Goal: Information Seeking & Learning: Learn about a topic

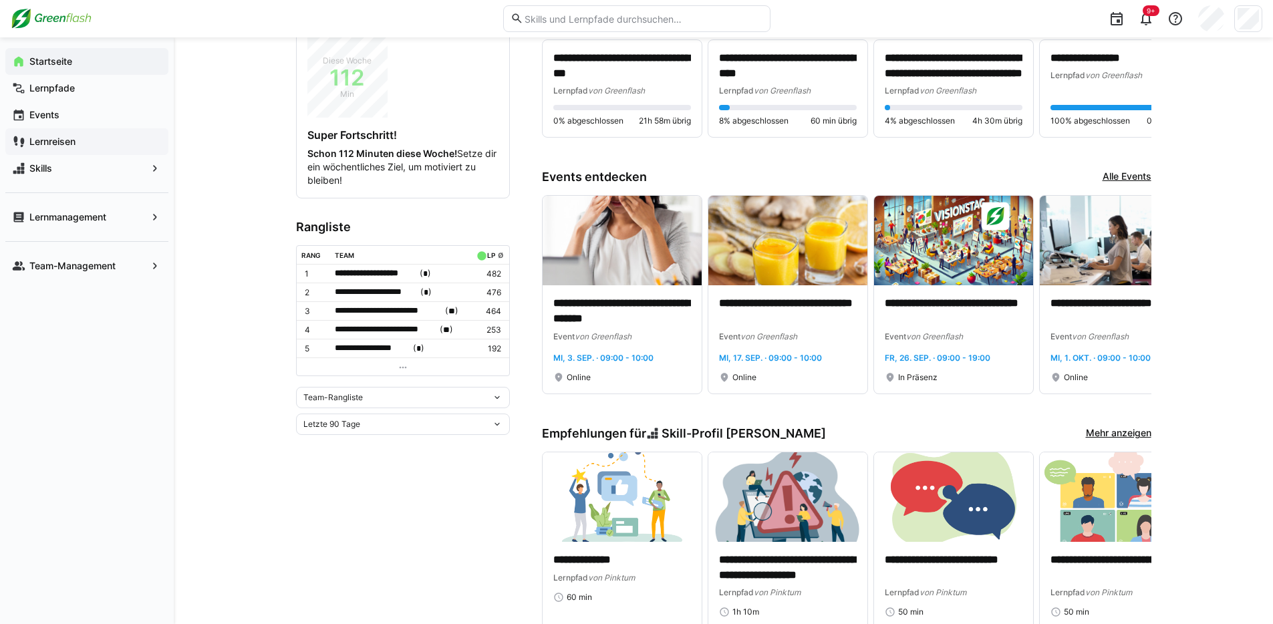
scroll to position [328, 0]
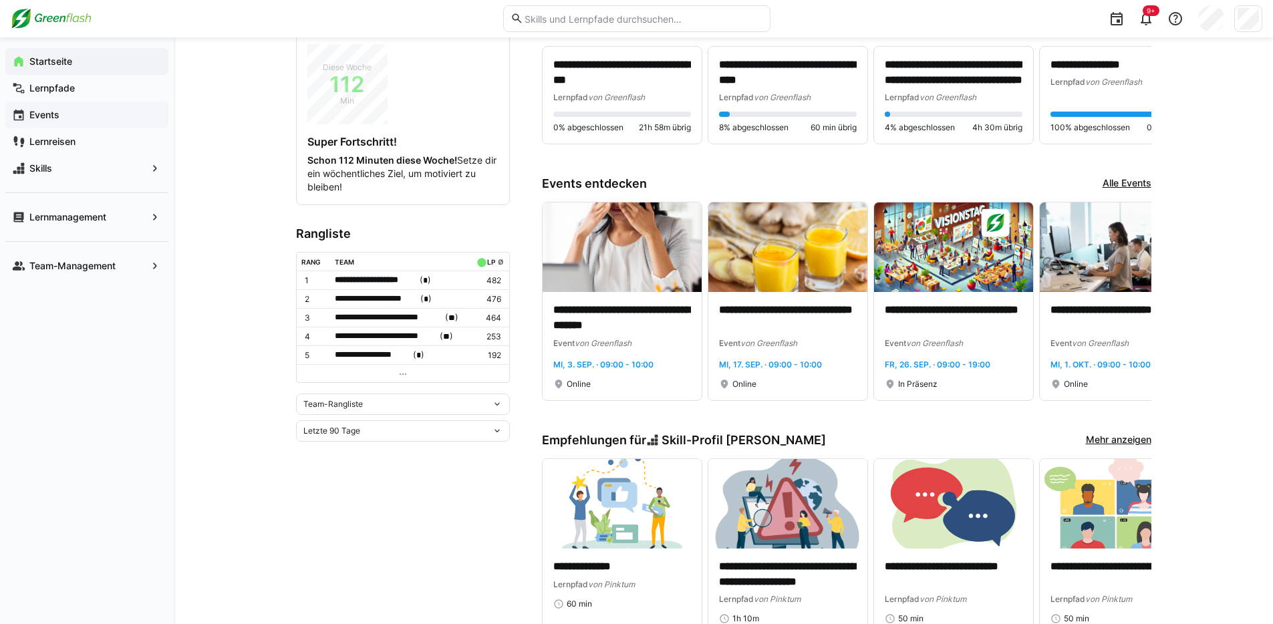
click at [0, 0] on app-navigation-label "Events" at bounding box center [0, 0] width 0 height 0
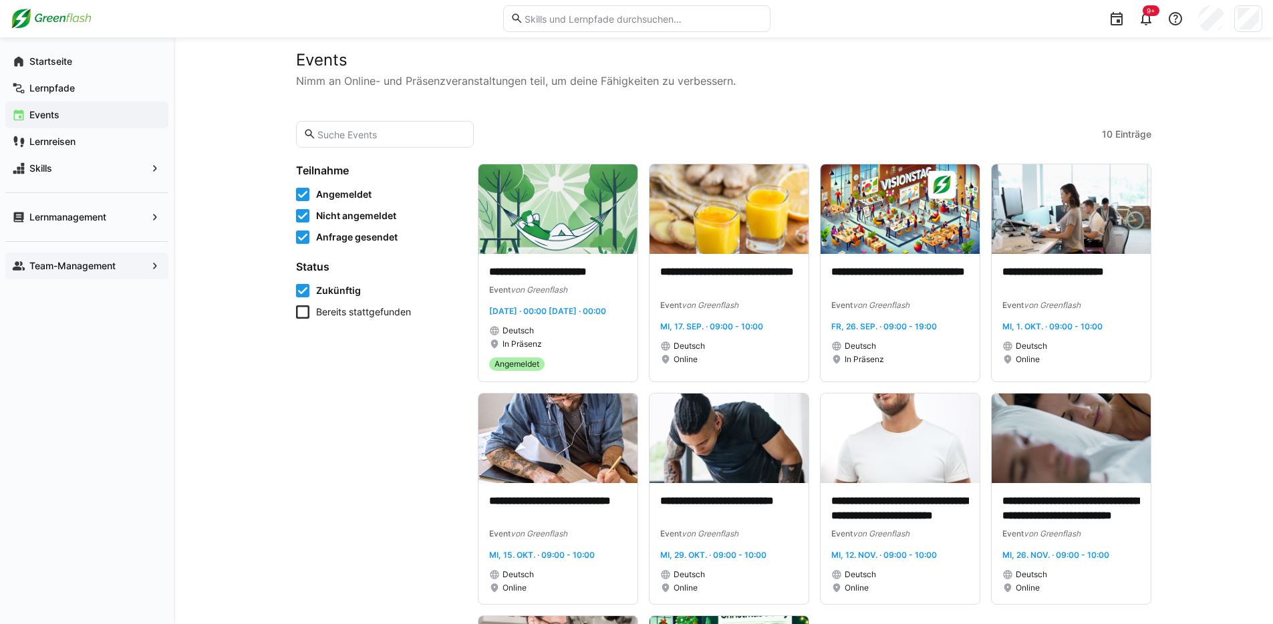
scroll to position [22, 0]
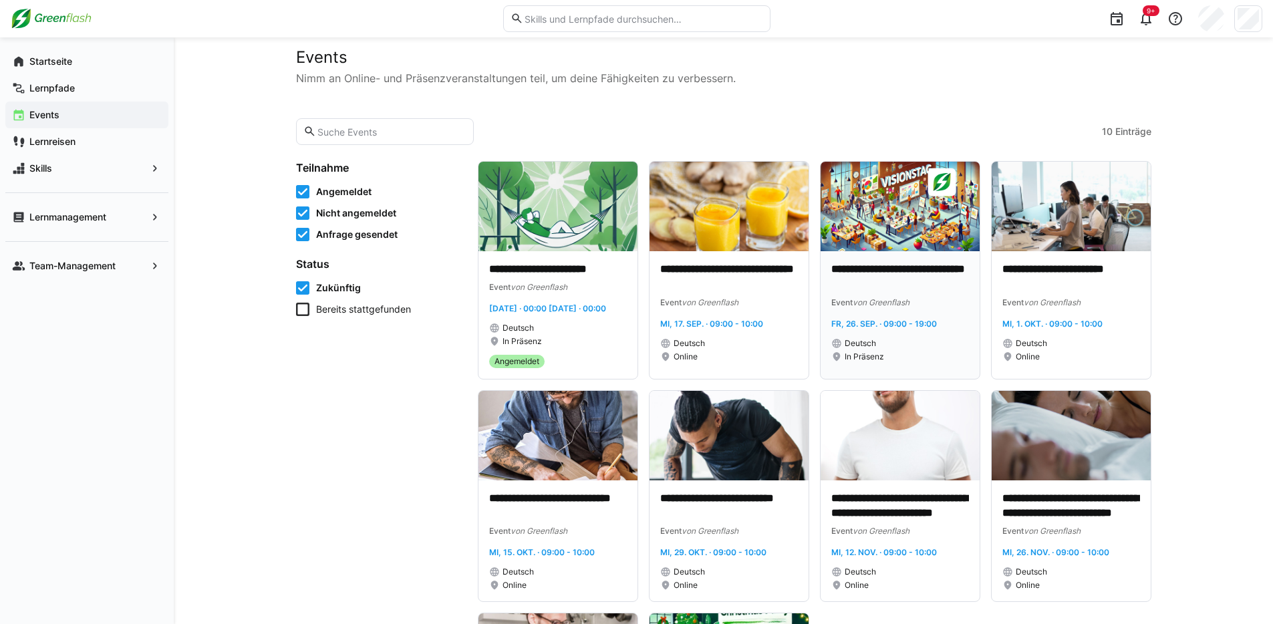
click at [894, 227] on img at bounding box center [900, 207] width 159 height 90
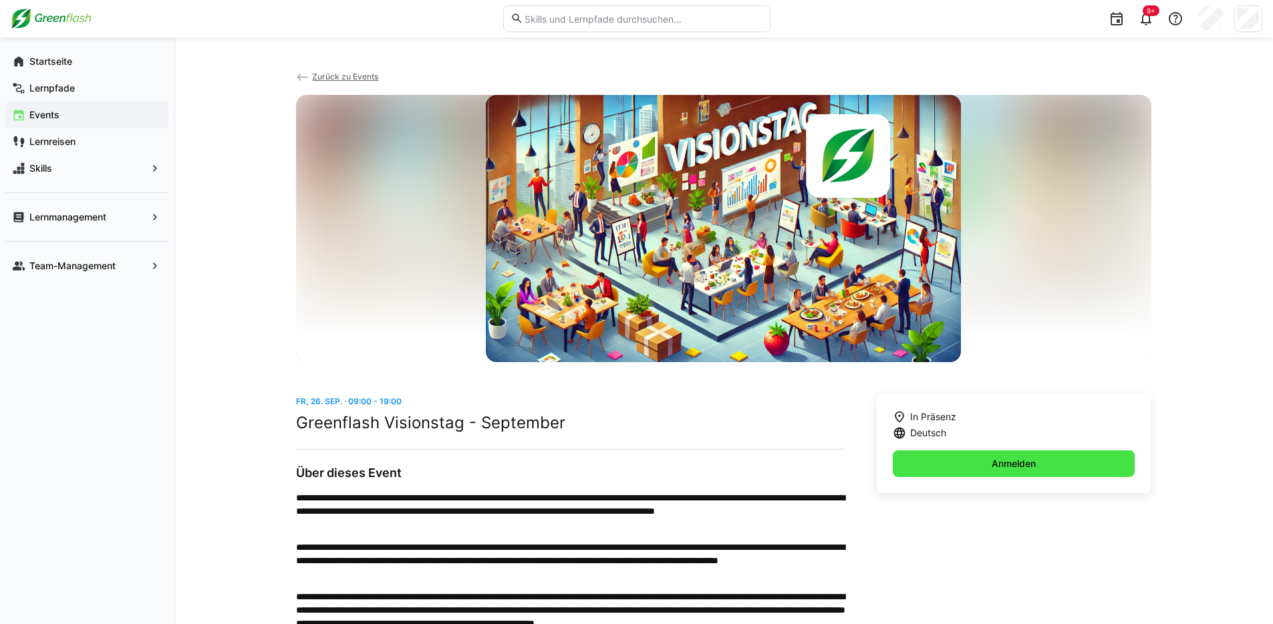
click at [961, 468] on span "Anmelden" at bounding box center [1014, 464] width 243 height 27
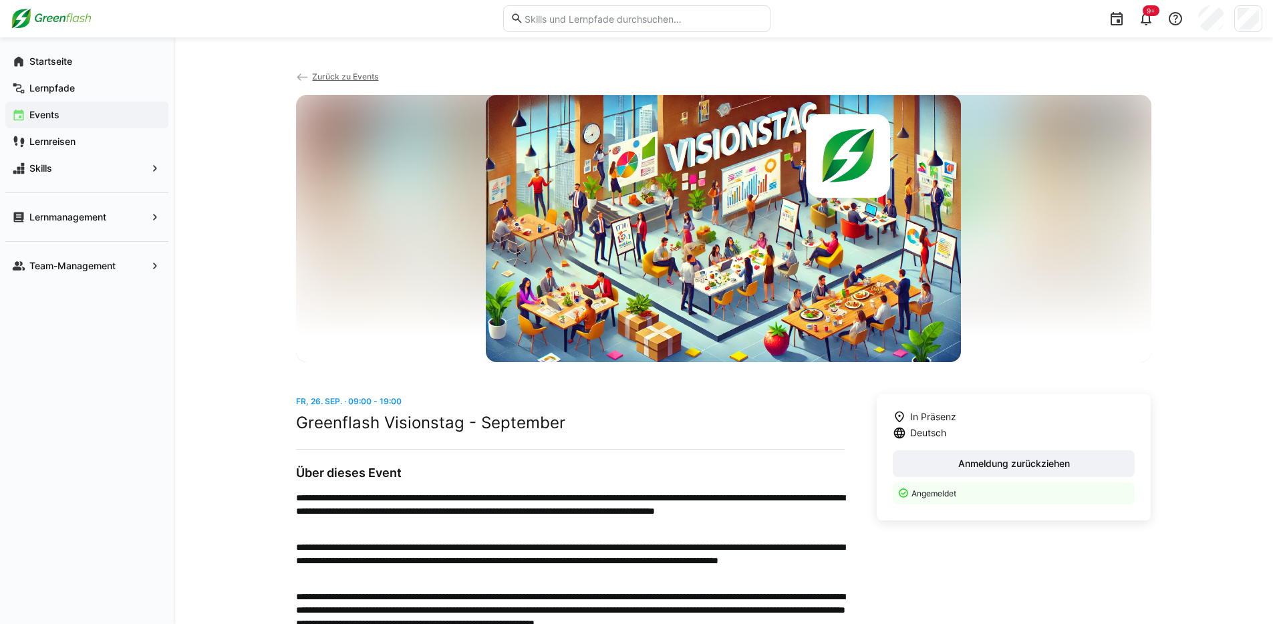
click at [344, 74] on span "Zurück zu Events" at bounding box center [345, 77] width 66 height 10
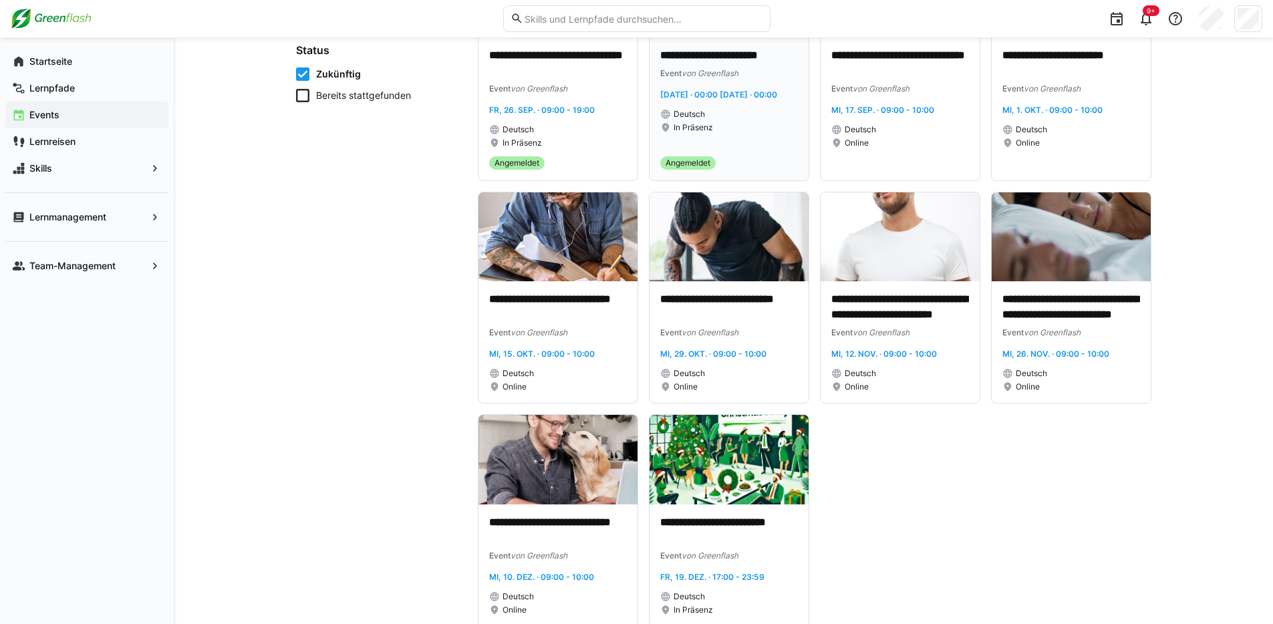
scroll to position [271, 0]
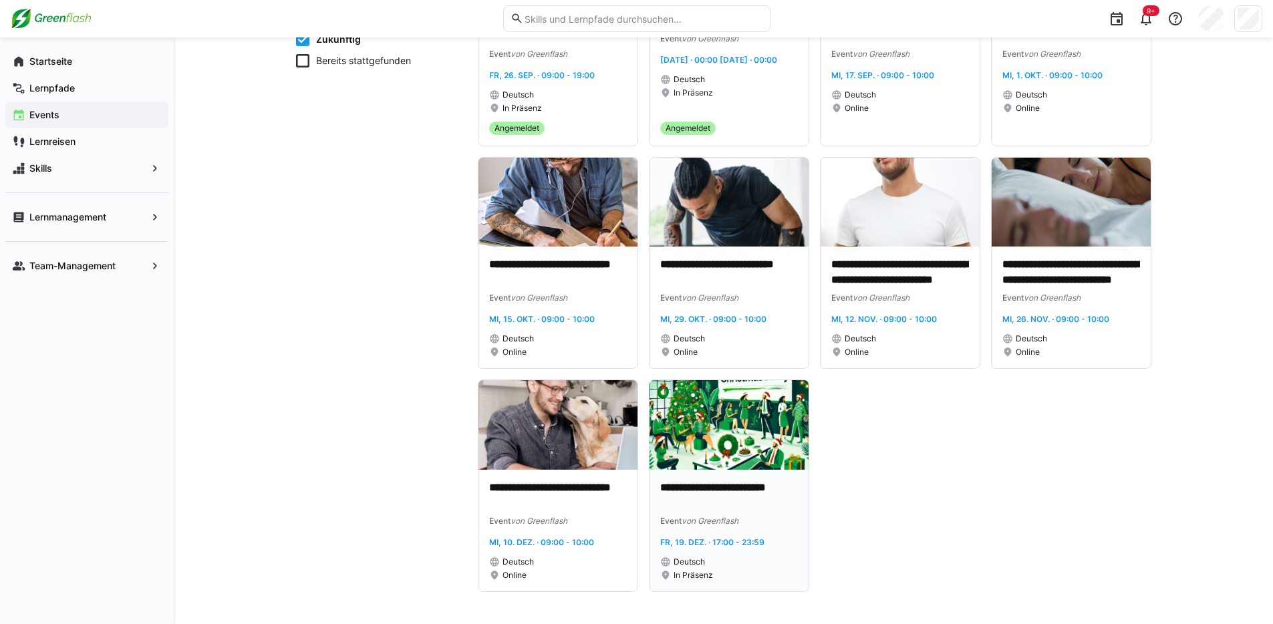
click at [745, 421] on img at bounding box center [729, 425] width 159 height 90
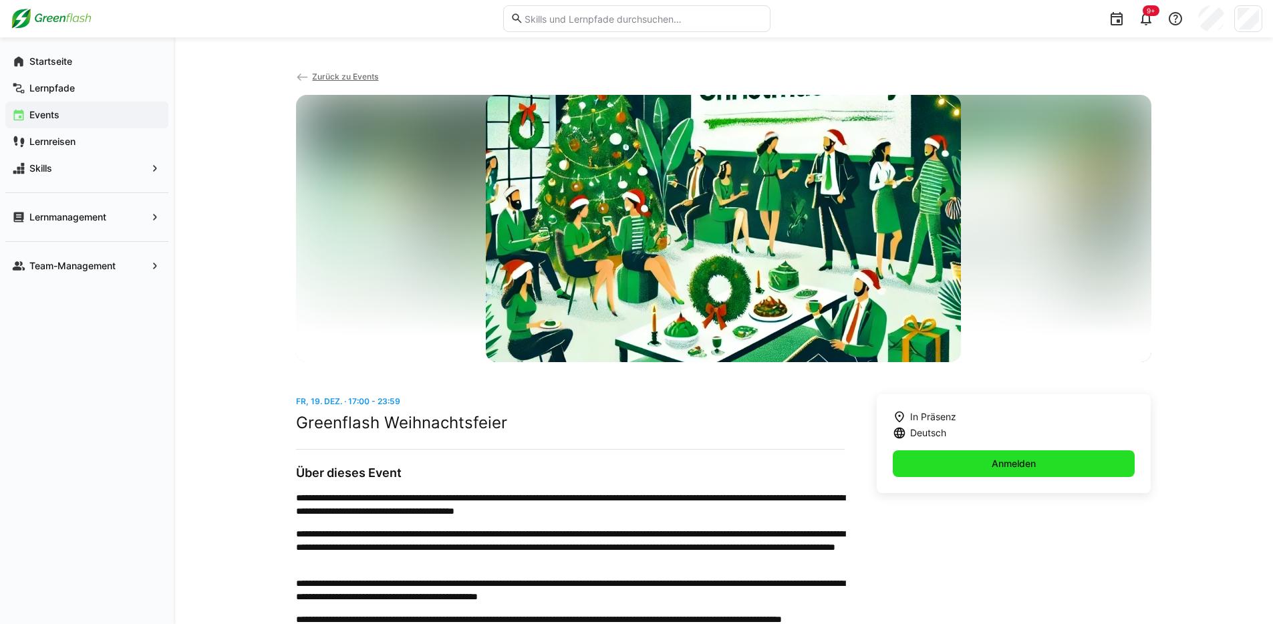
click at [1066, 469] on span "Anmelden" at bounding box center [1014, 464] width 243 height 27
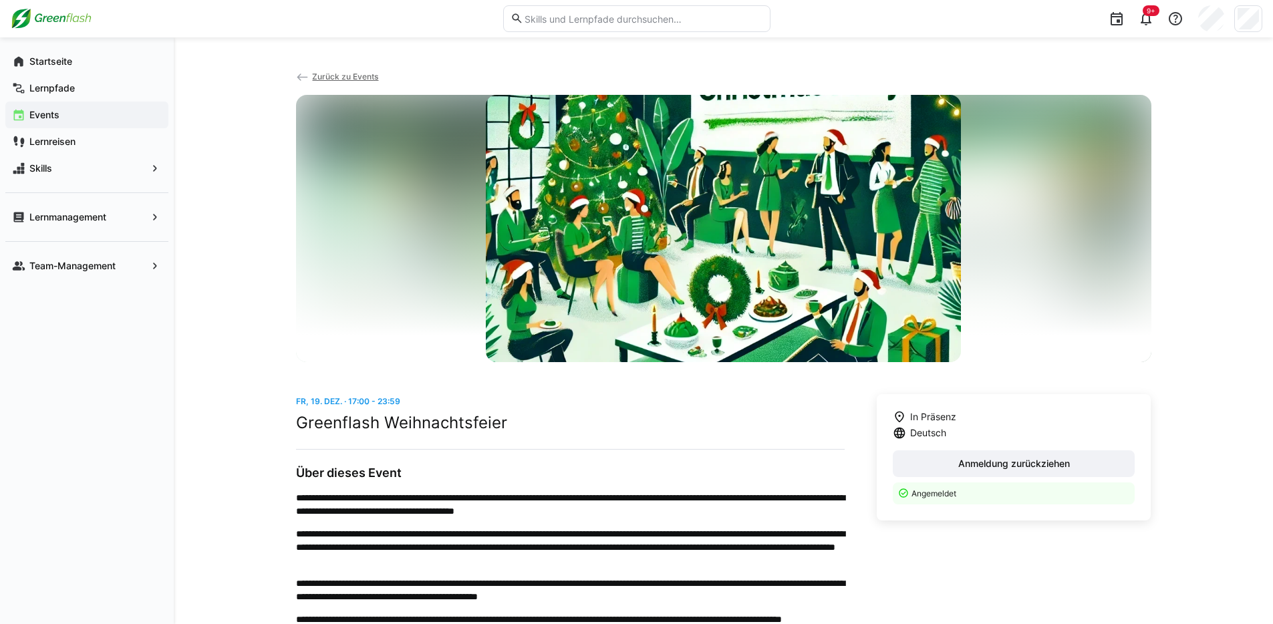
click at [350, 78] on span "Zurück zu Events" at bounding box center [345, 77] width 66 height 10
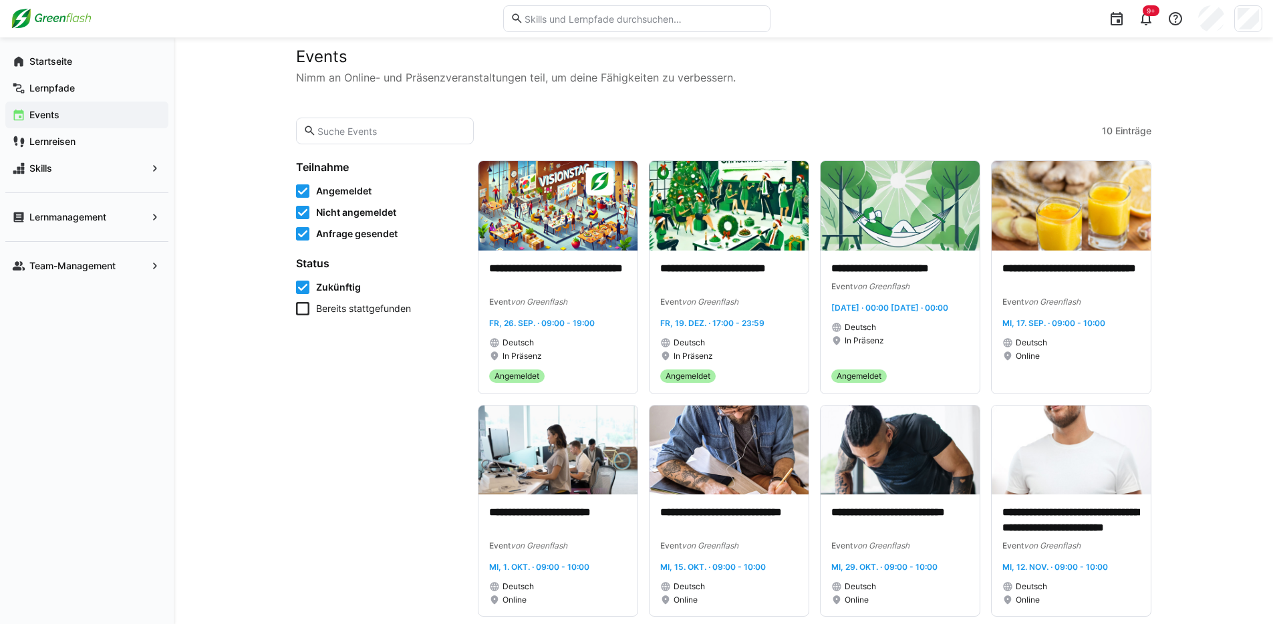
scroll to position [25, 0]
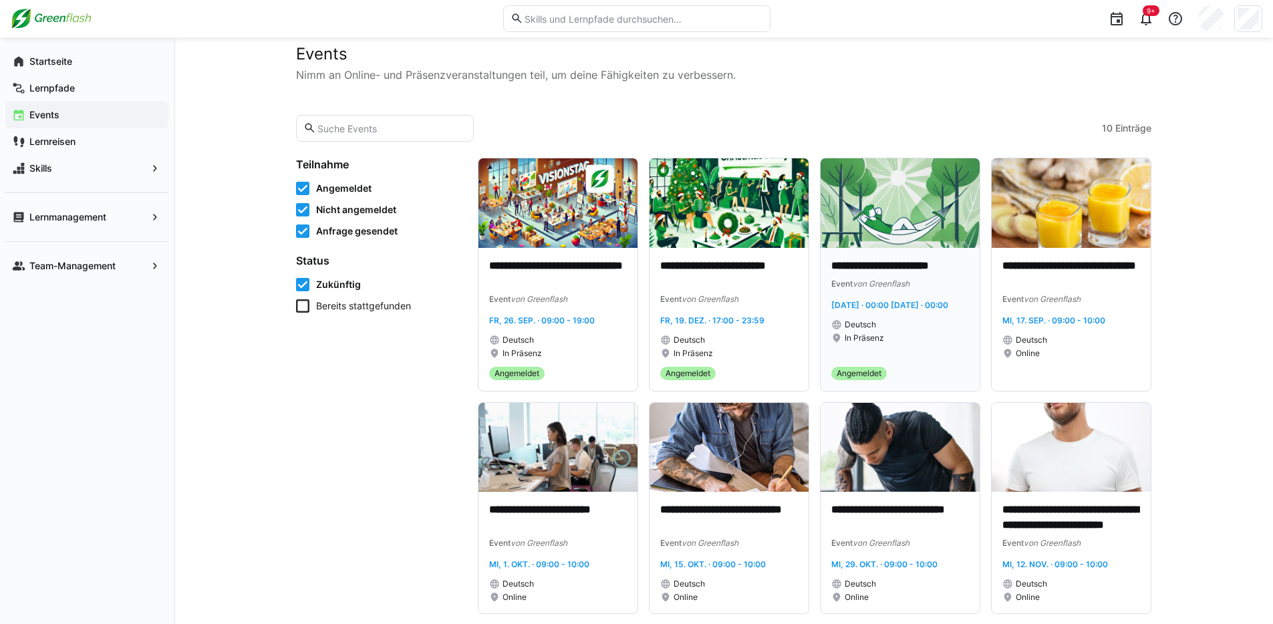
click at [889, 236] on img at bounding box center [900, 203] width 159 height 90
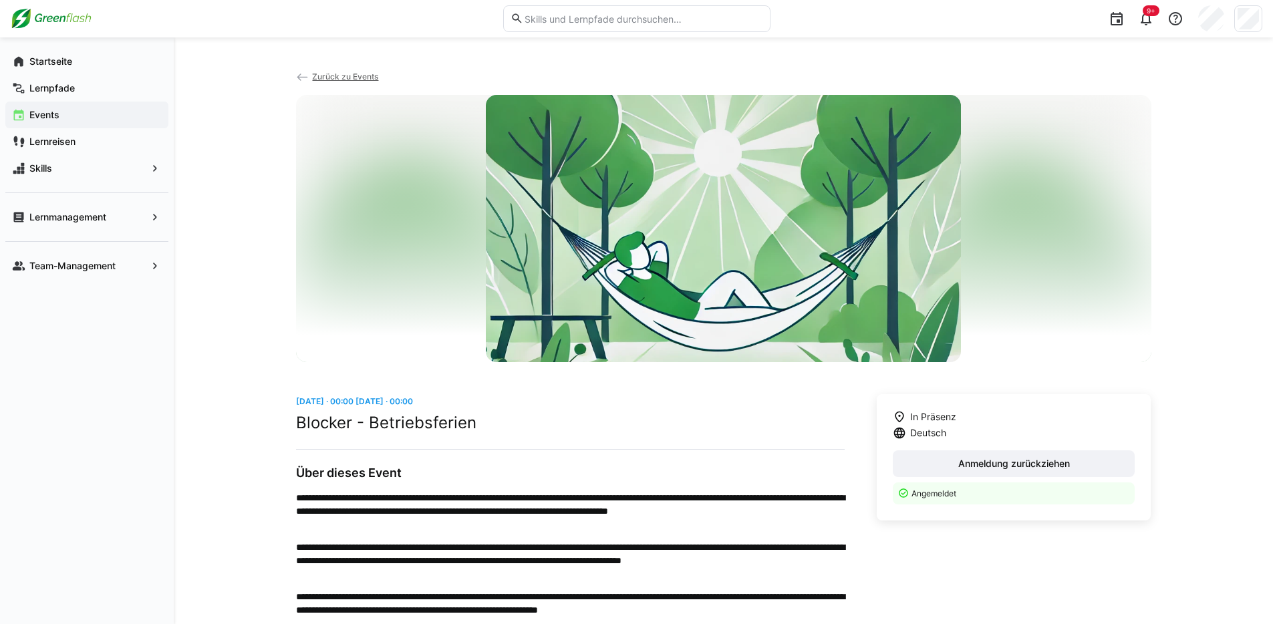
click at [343, 78] on span "Zurück zu Events" at bounding box center [345, 77] width 66 height 10
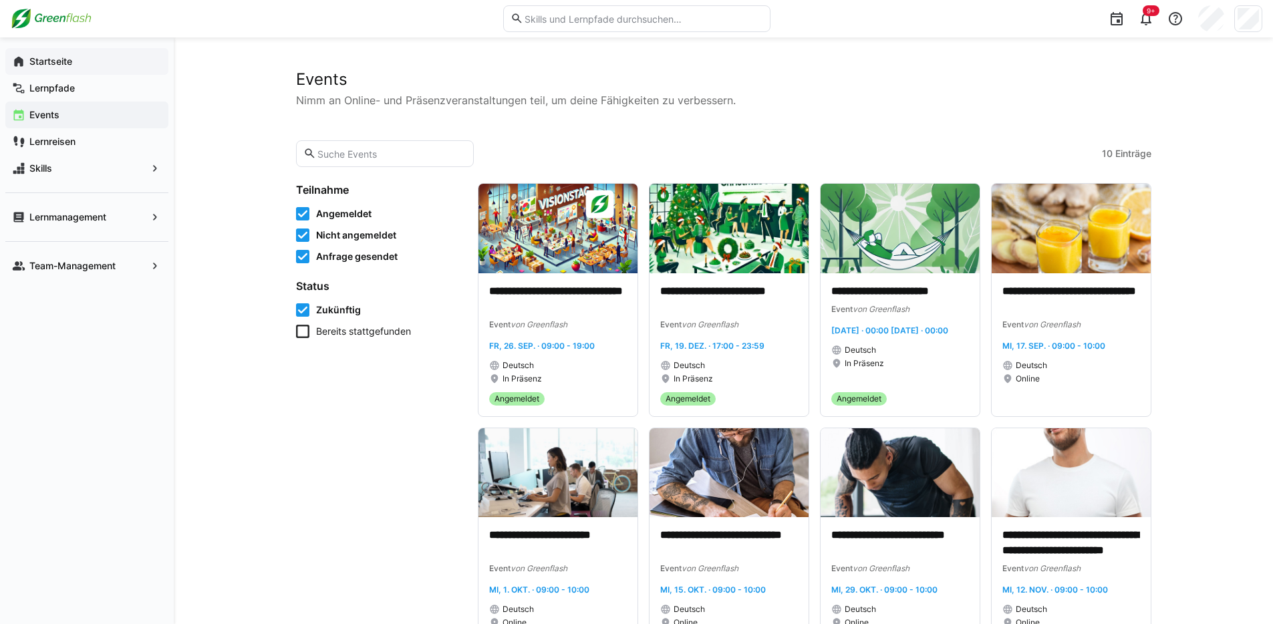
click at [0, 0] on app-navigation-label "Startseite" at bounding box center [0, 0] width 0 height 0
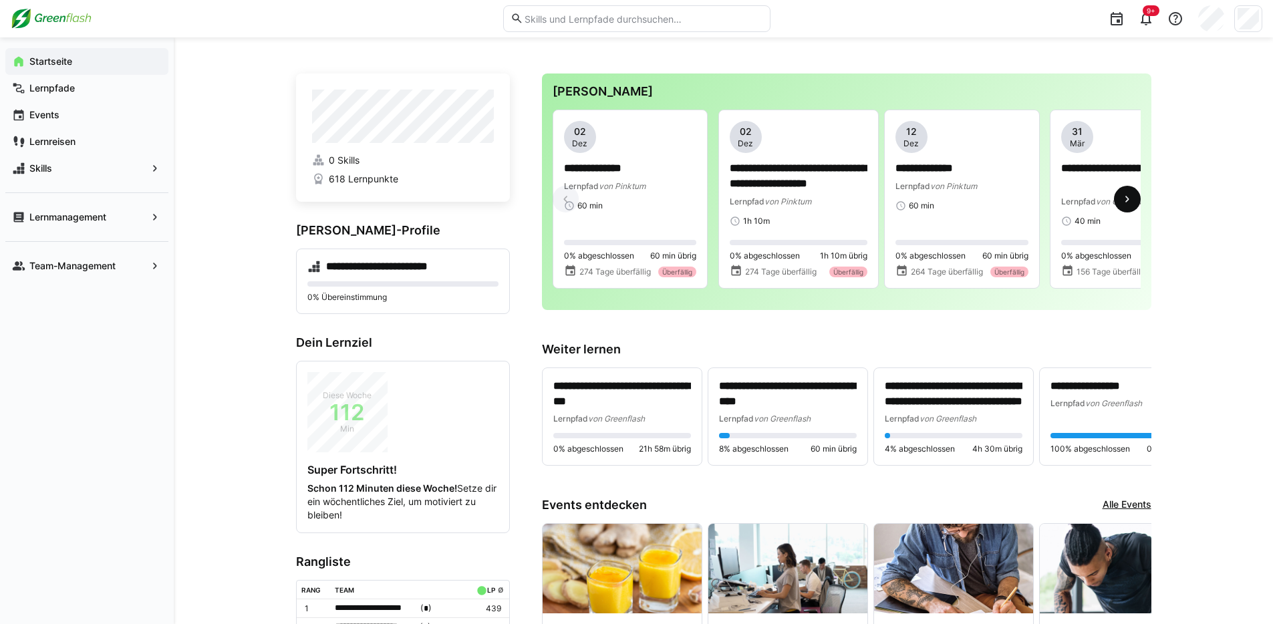
click at [1128, 203] on eds-icon at bounding box center [1127, 199] width 13 height 13
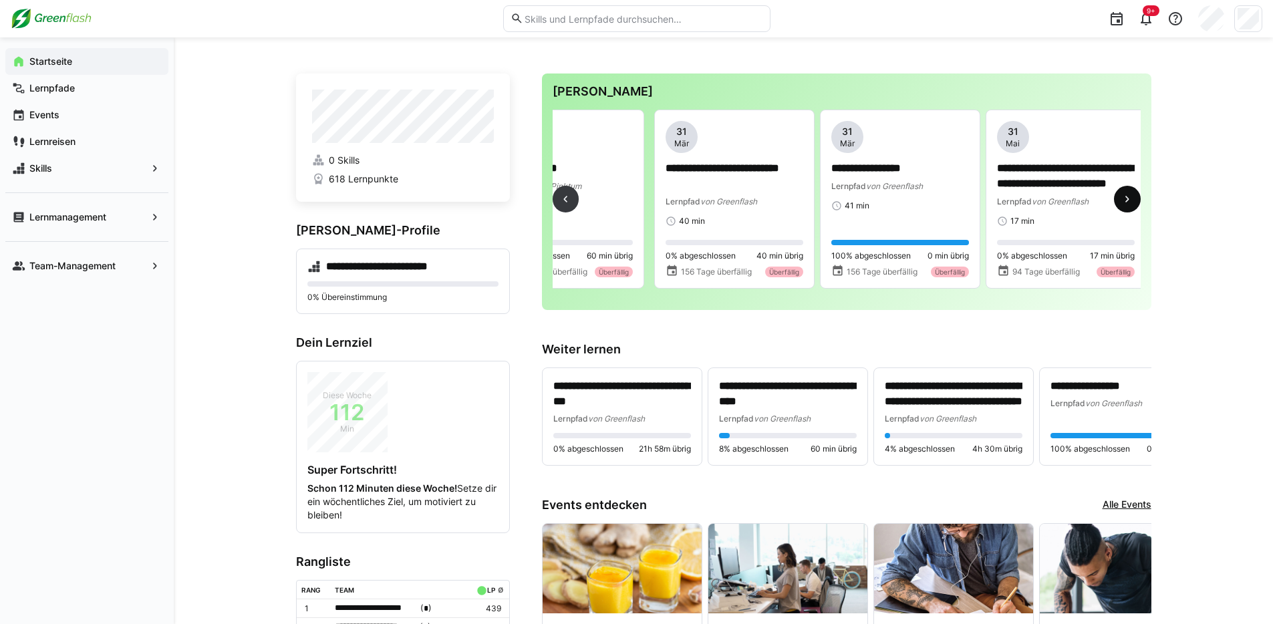
scroll to position [0, 497]
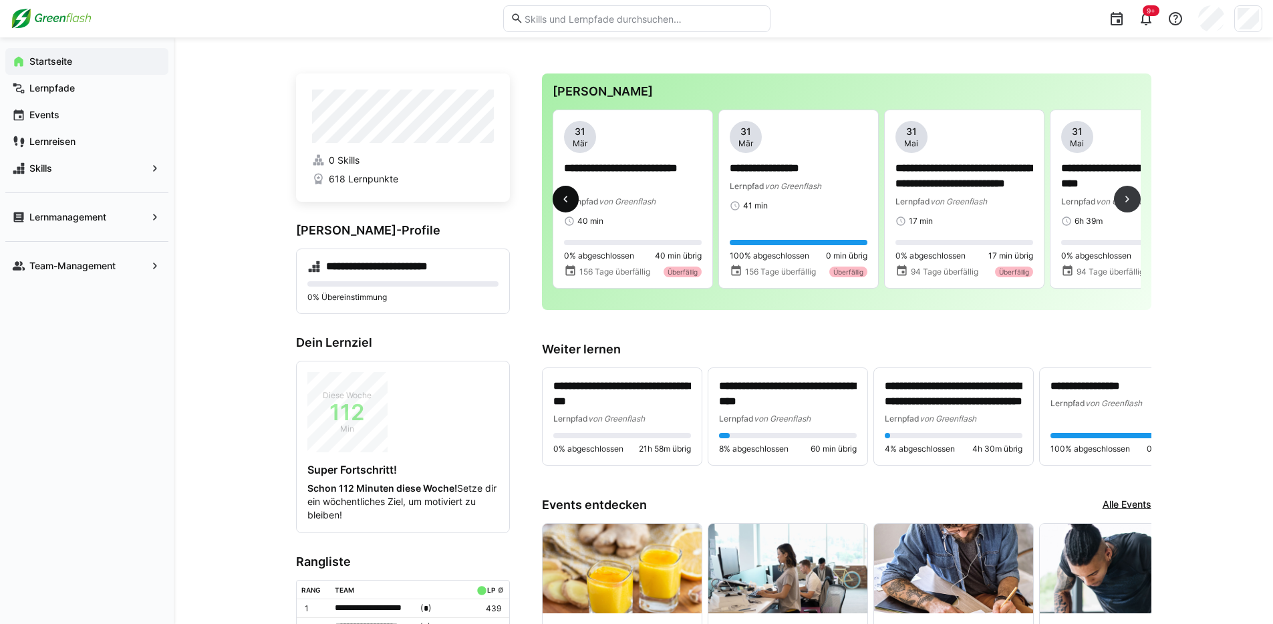
click at [572, 198] on eds-icon at bounding box center [565, 199] width 13 height 13
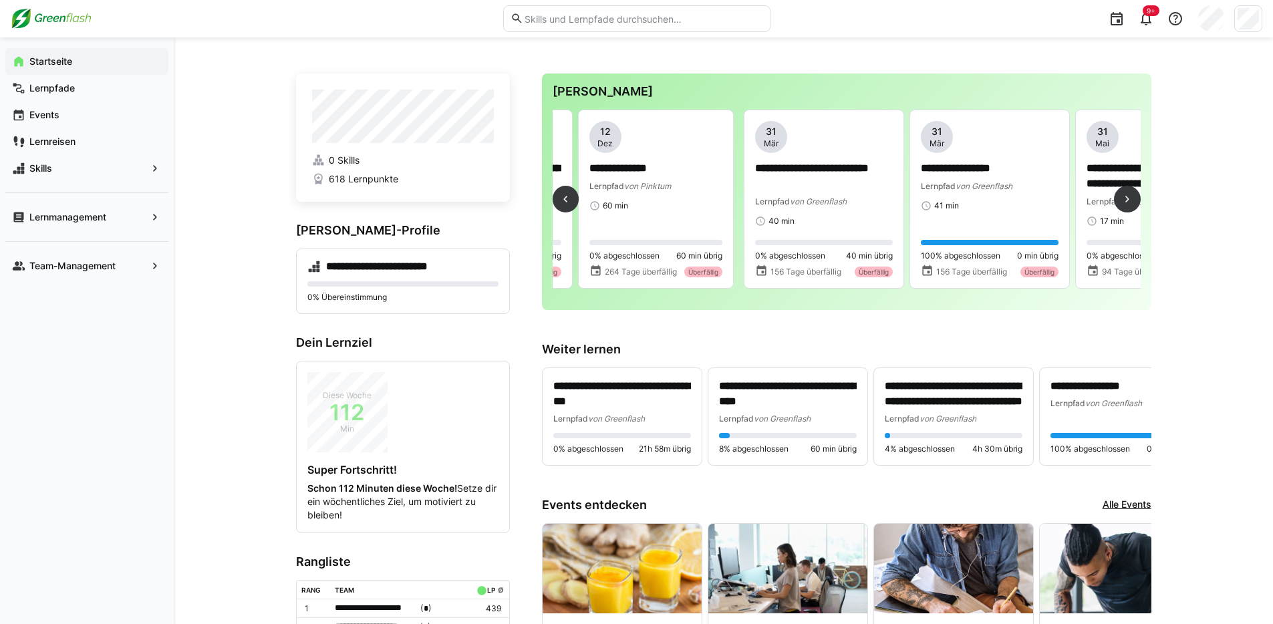
scroll to position [0, 633]
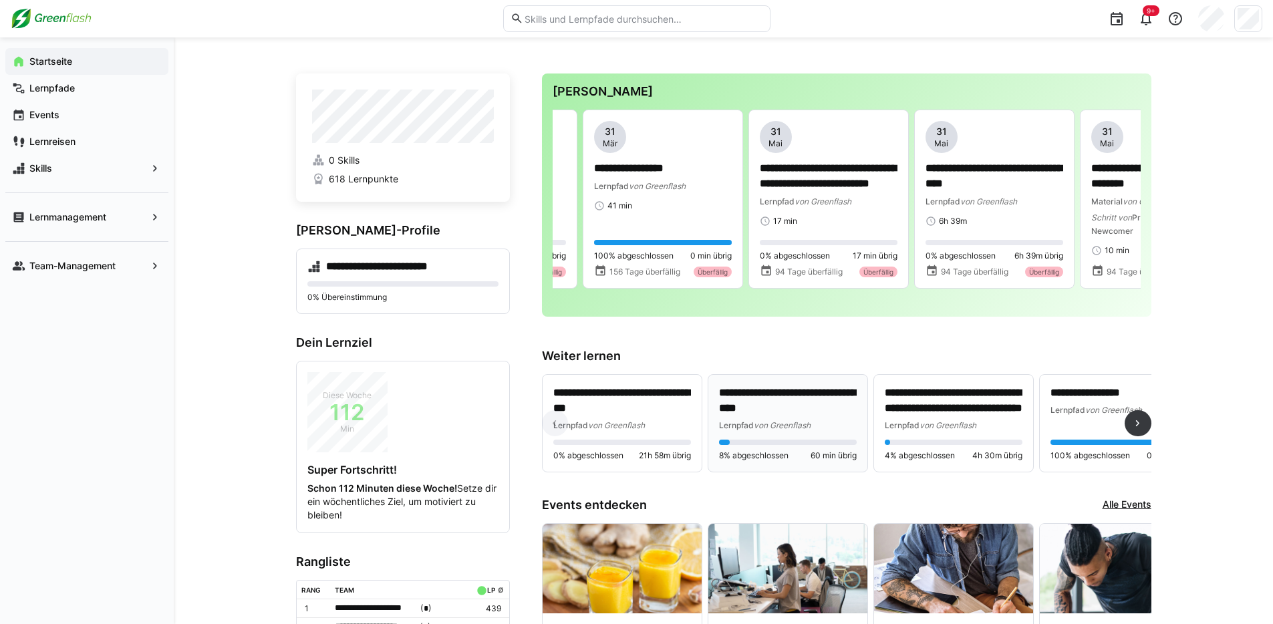
click at [777, 398] on p "**********" at bounding box center [788, 401] width 138 height 31
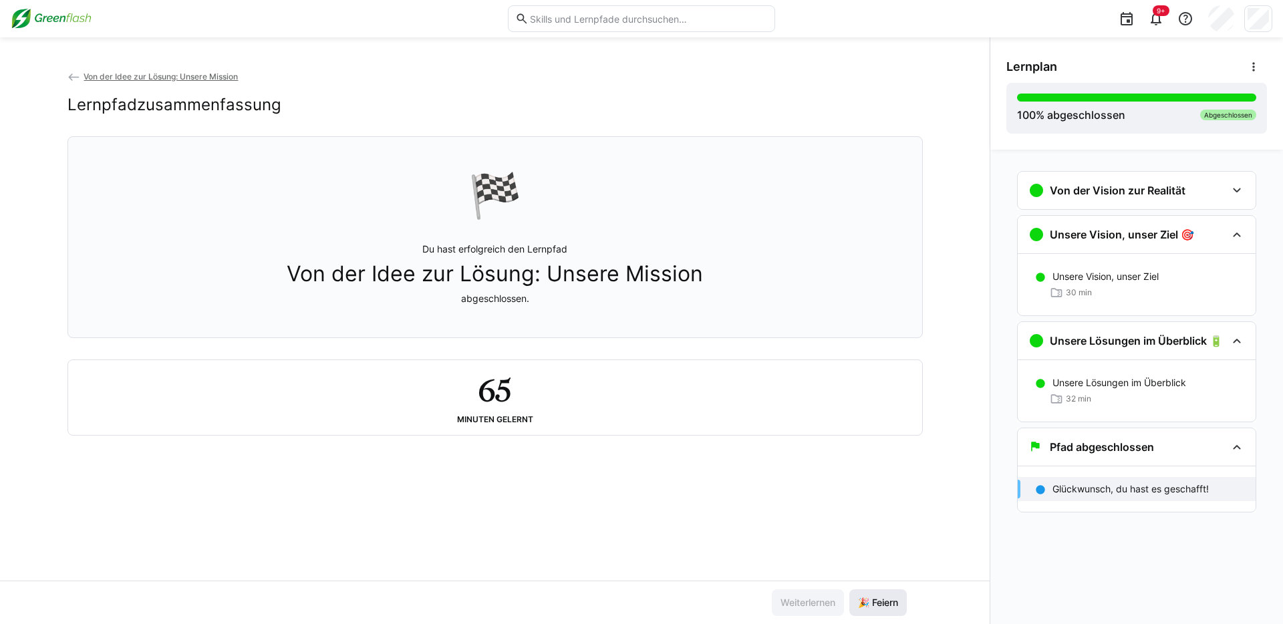
click at [870, 596] on span "🎉 Feiern" at bounding box center [878, 602] width 44 height 13
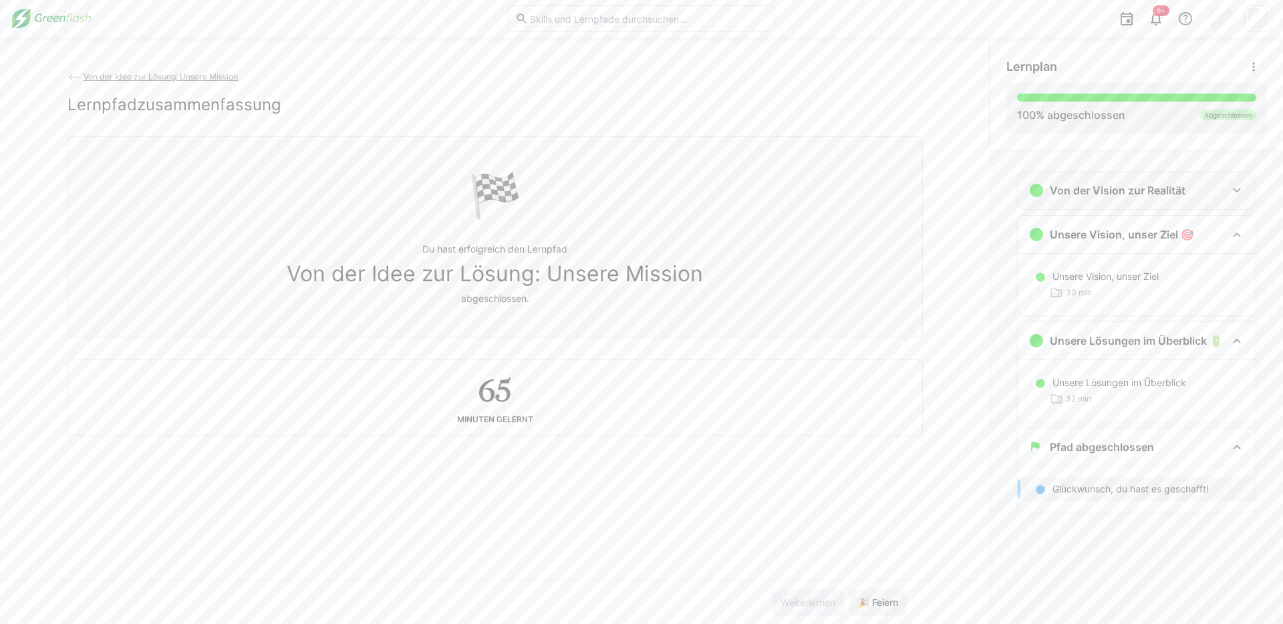
click at [1205, 188] on div "Von der Vision zur Realität" at bounding box center [1128, 190] width 198 height 16
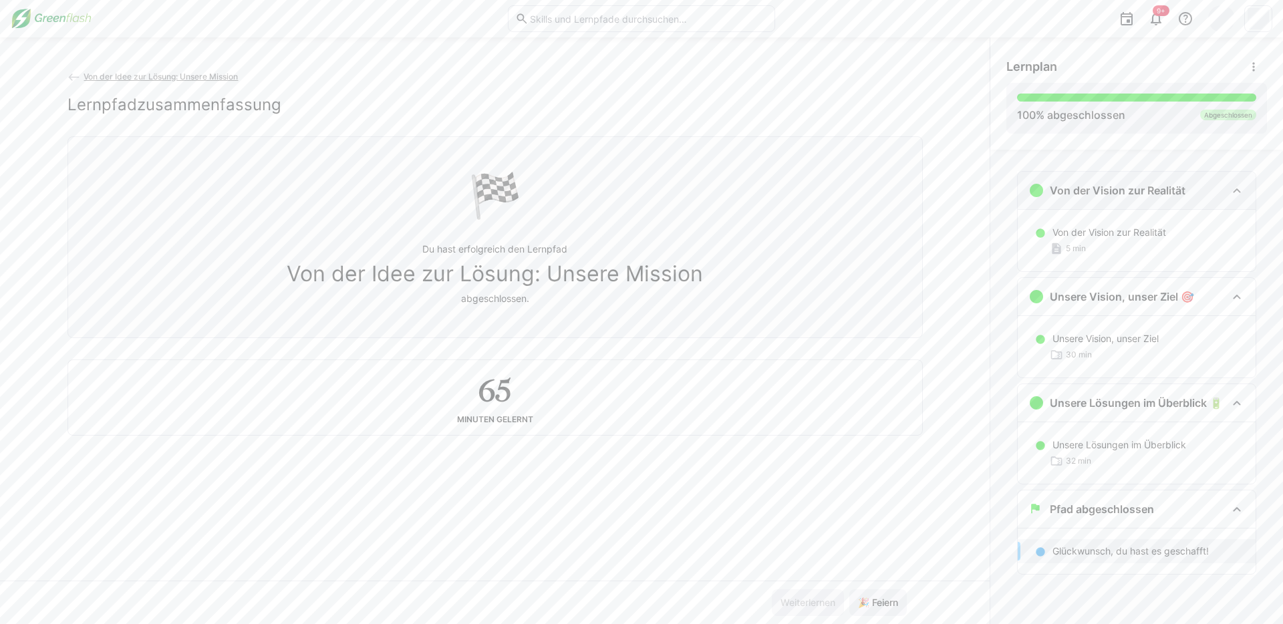
click at [1205, 188] on div "Von der Vision zur Realität" at bounding box center [1128, 190] width 198 height 16
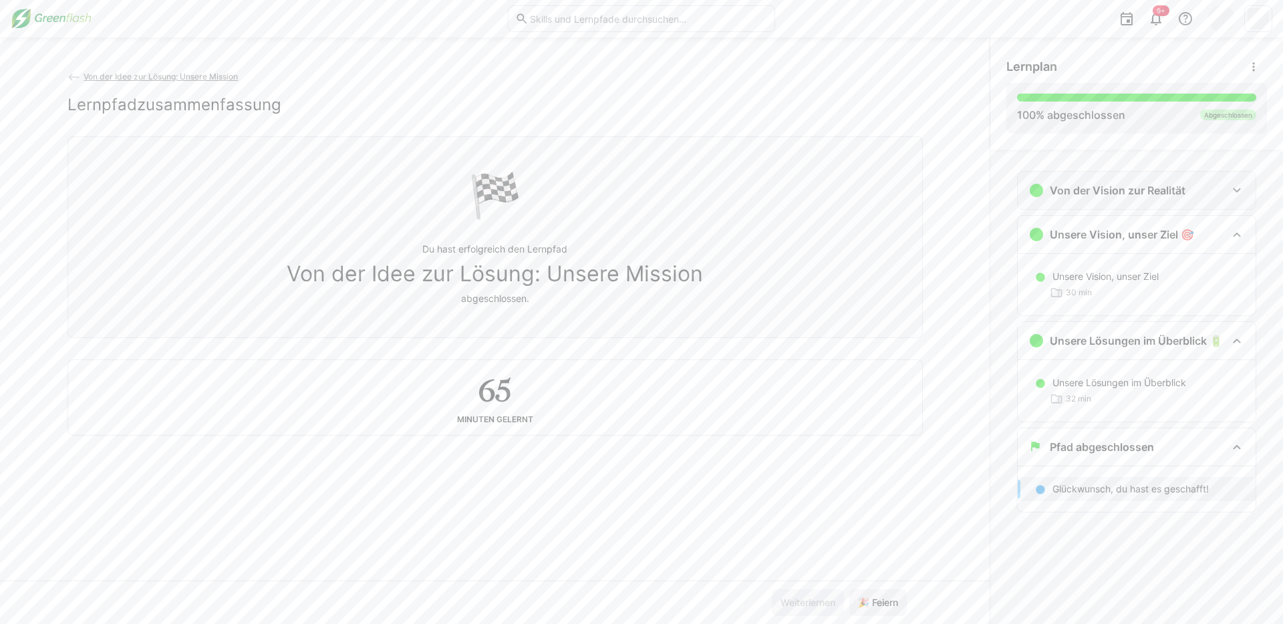
click at [1177, 182] on div "Von der Vision zur Realität" at bounding box center [1107, 190] width 157 height 16
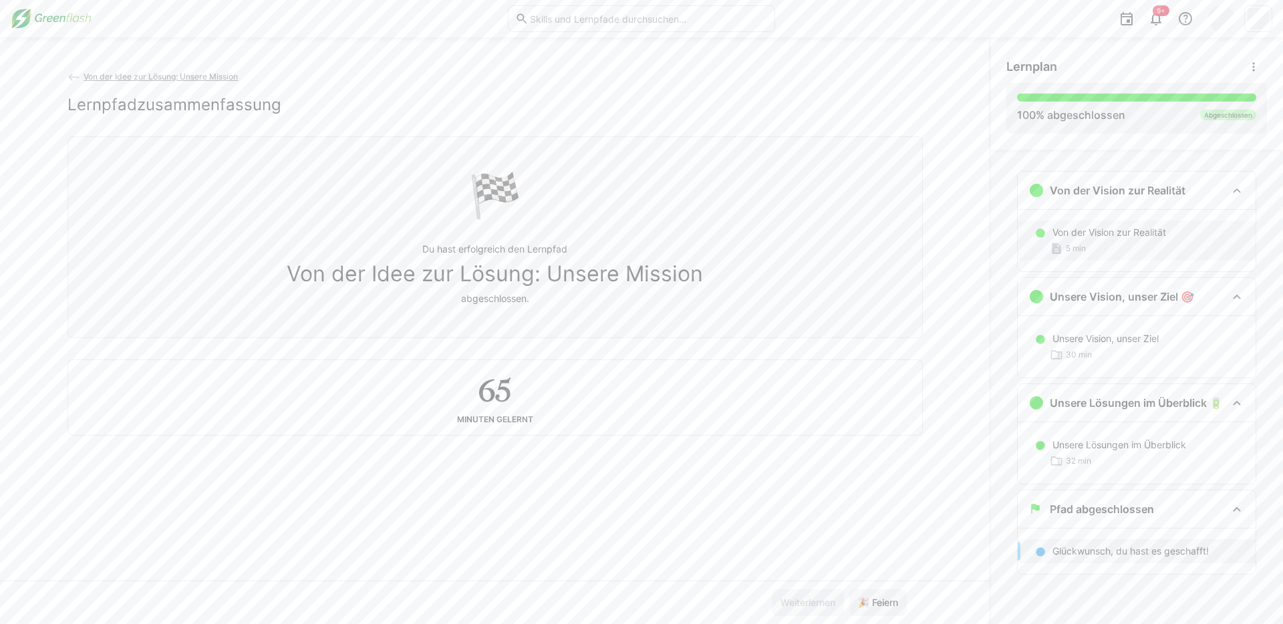
click at [1120, 224] on div "Von der Vision zur Realität 5 min" at bounding box center [1137, 241] width 238 height 40
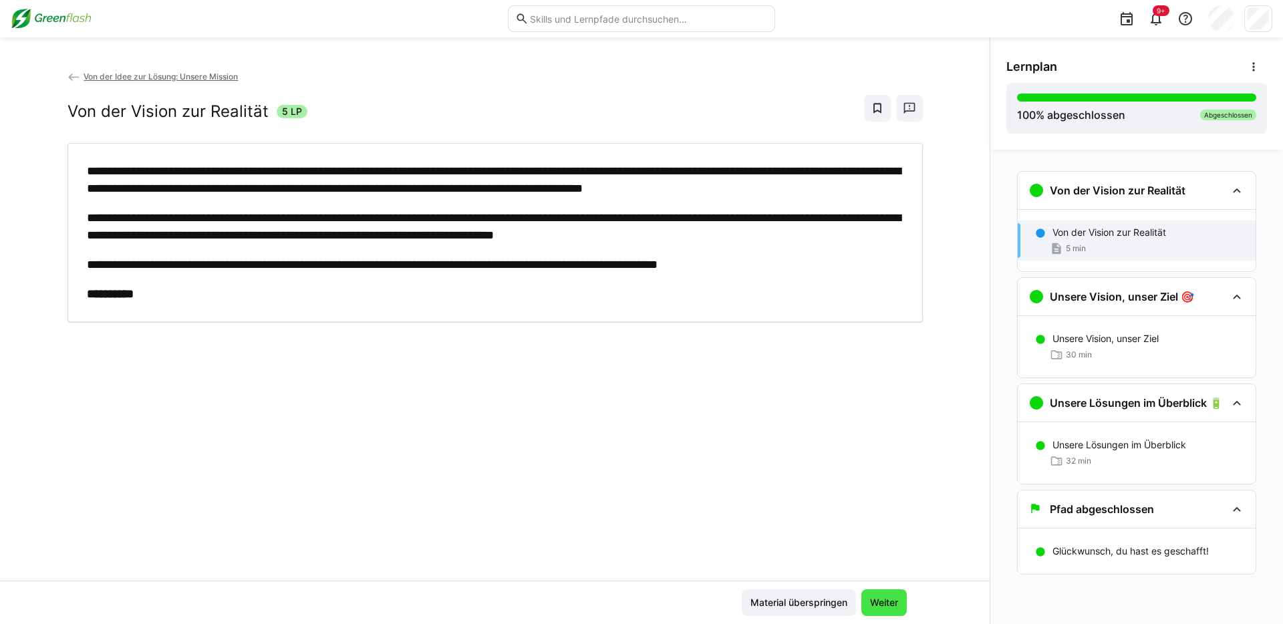
click at [886, 611] on span "Weiter" at bounding box center [884, 603] width 45 height 27
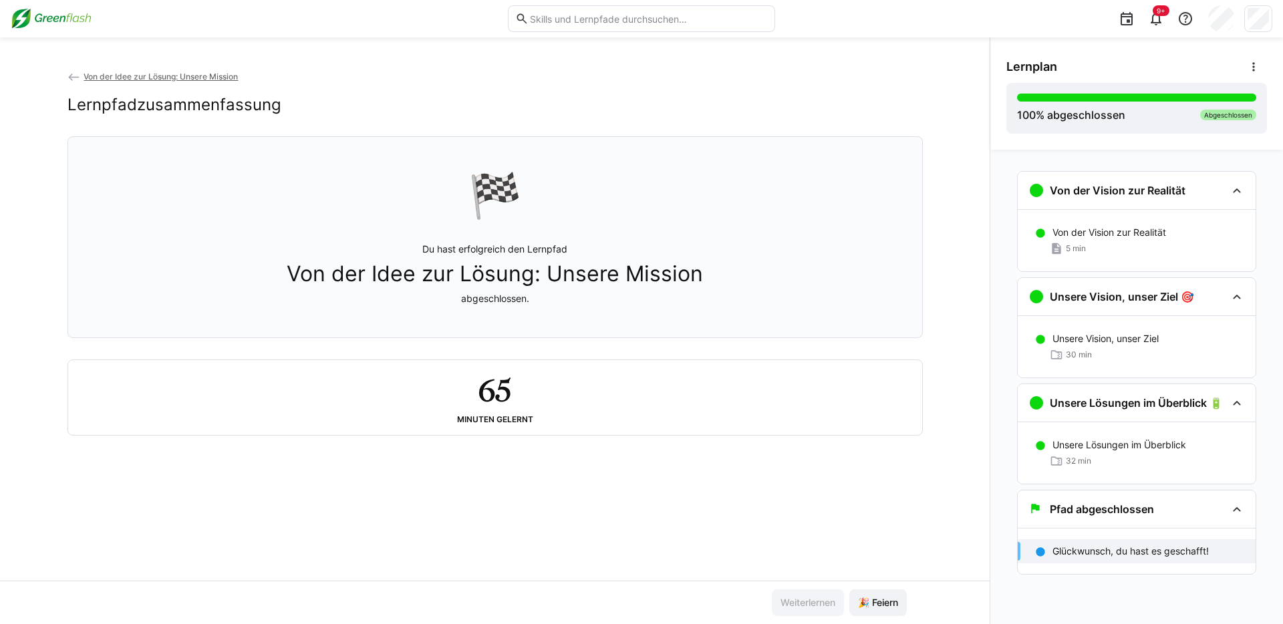
click at [1101, 322] on div "Unsere Vision, unser Ziel 30 min" at bounding box center [1137, 346] width 238 height 61
click at [1089, 342] on p "Unsere Vision, unser Ziel" at bounding box center [1106, 338] width 106 height 13
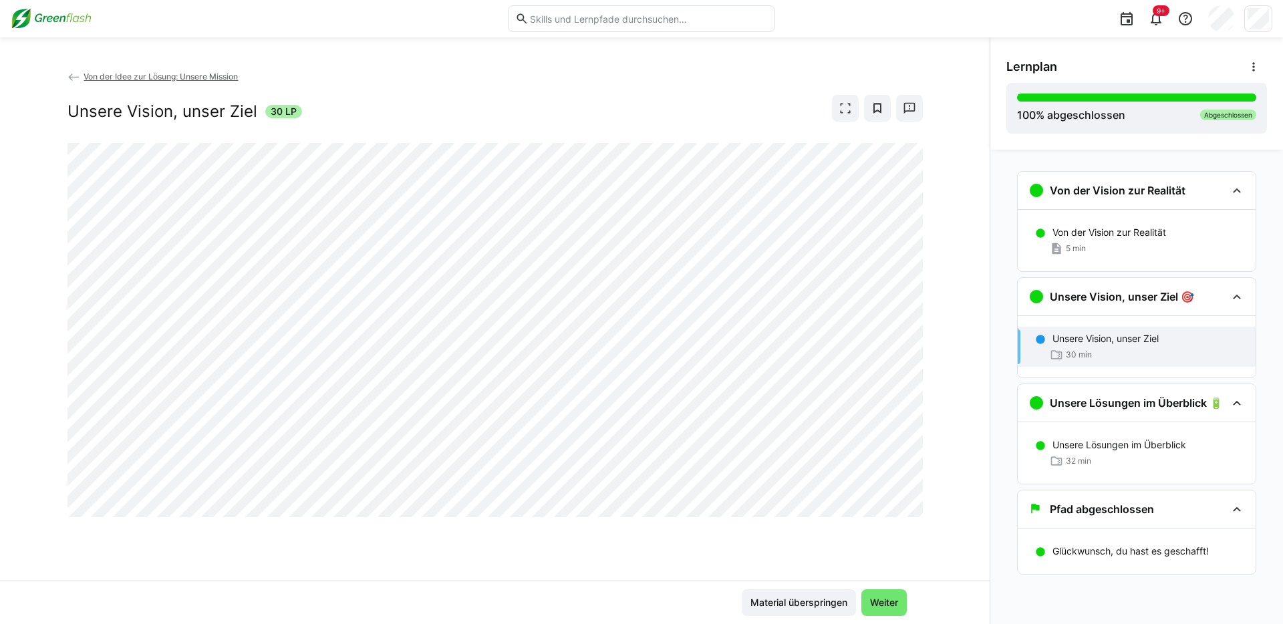
click at [128, 73] on span "Von der Idee zur Lösung: Unsere Mission" at bounding box center [161, 77] width 154 height 10
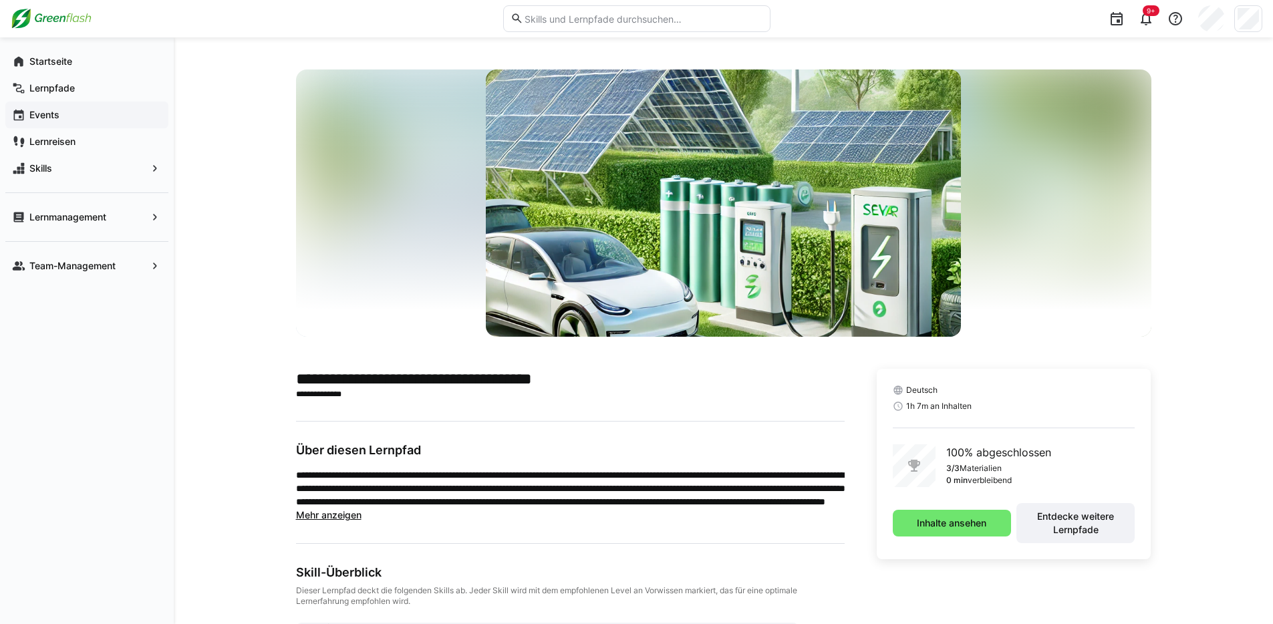
click at [64, 112] on span "Events" at bounding box center [94, 114] width 134 height 13
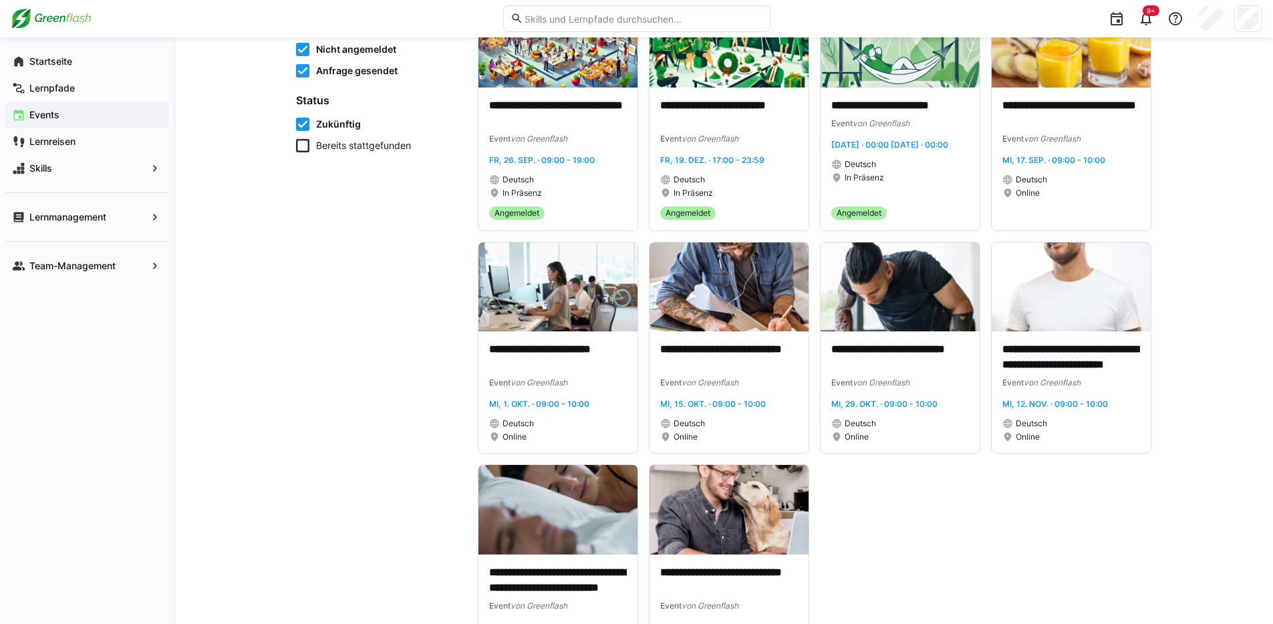
scroll to position [271, 0]
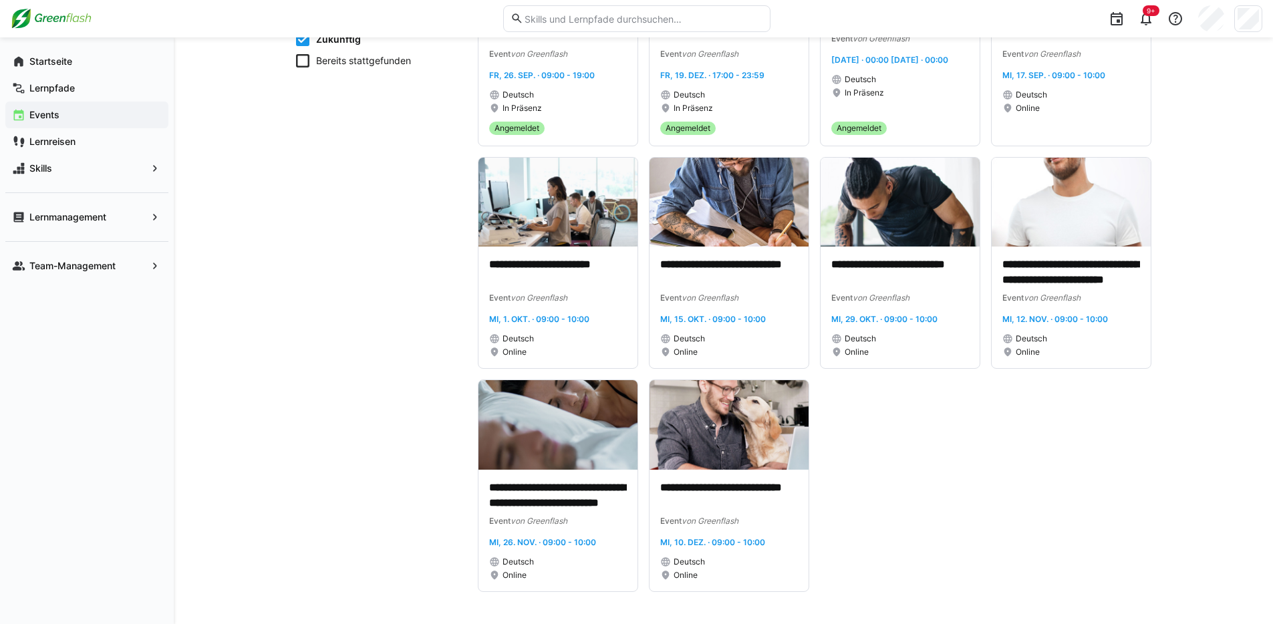
click at [641, 25] on eds-input at bounding box center [636, 18] width 267 height 27
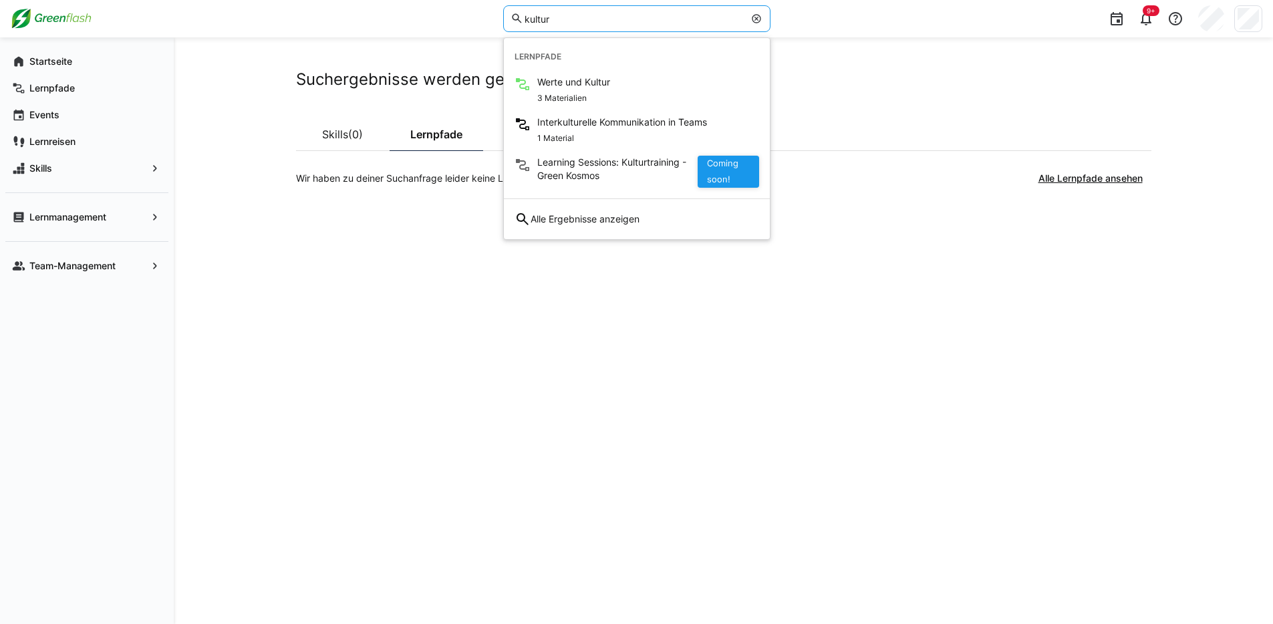
type input "kultur"
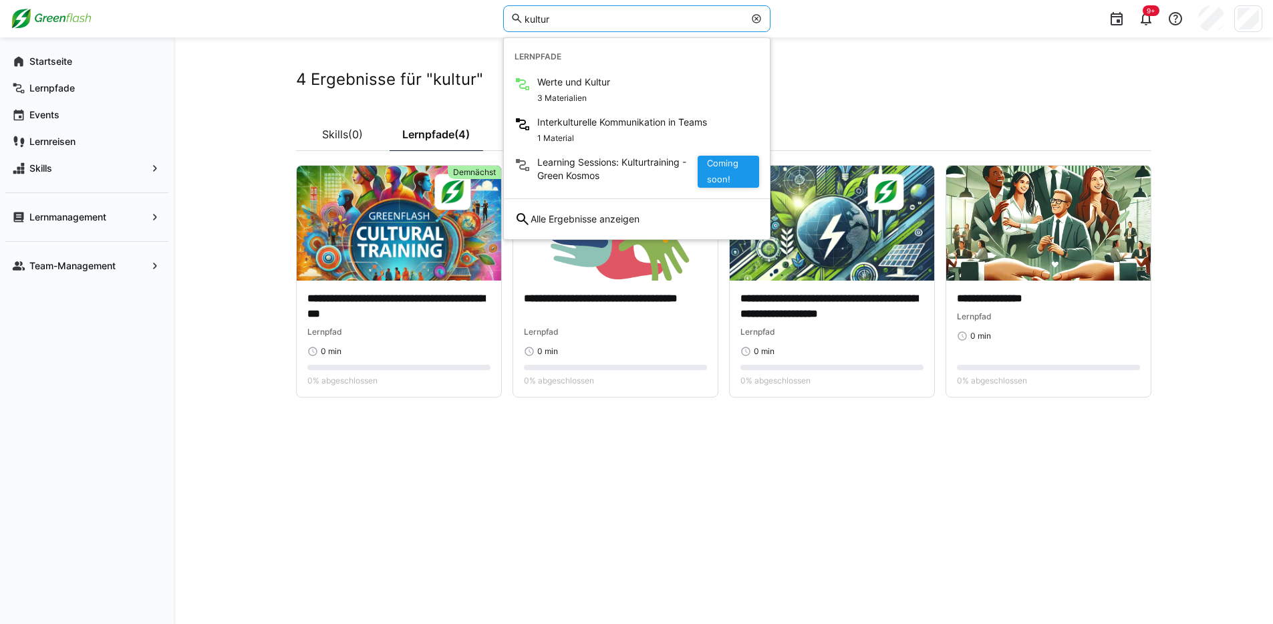
click at [264, 98] on div "**********" at bounding box center [724, 330] width 1100 height 587
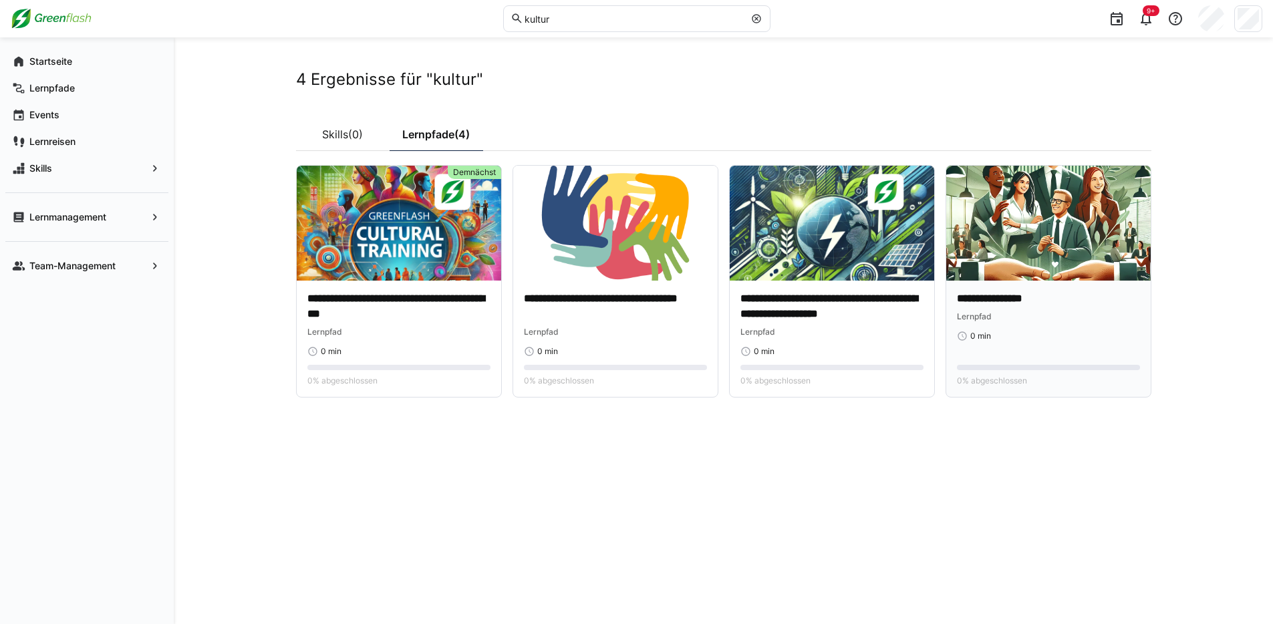
click at [1011, 235] on img at bounding box center [1049, 223] width 205 height 115
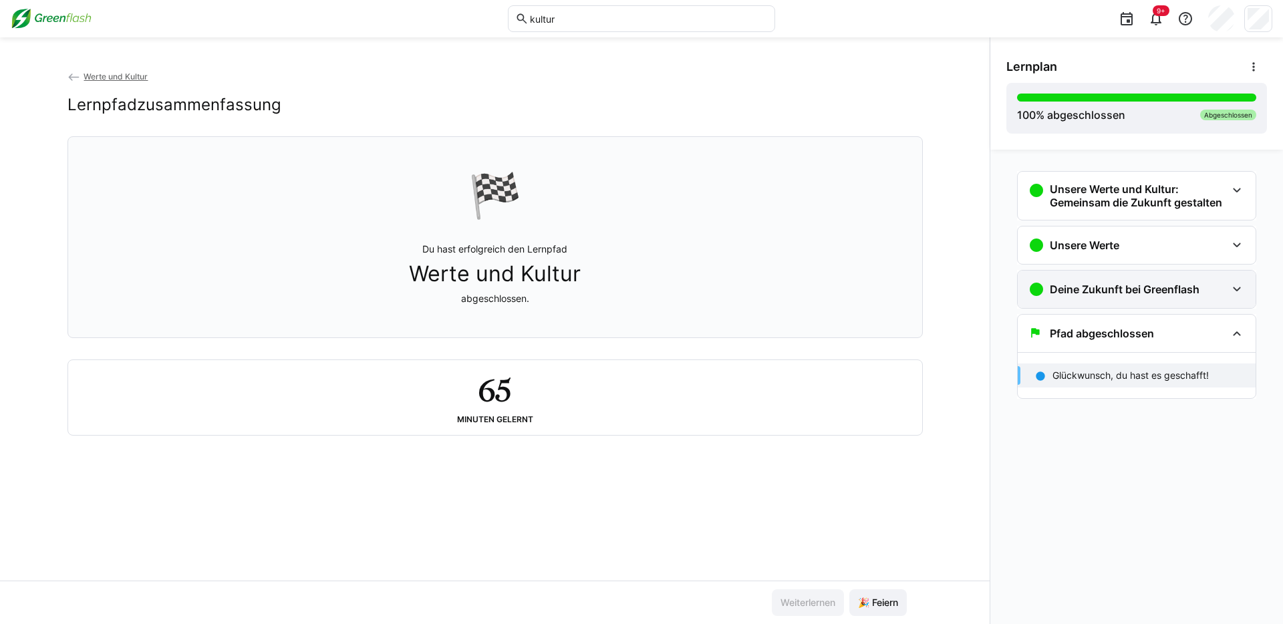
click at [1126, 292] on h3 "Deine Zukunft bei Greenflash" at bounding box center [1125, 289] width 150 height 13
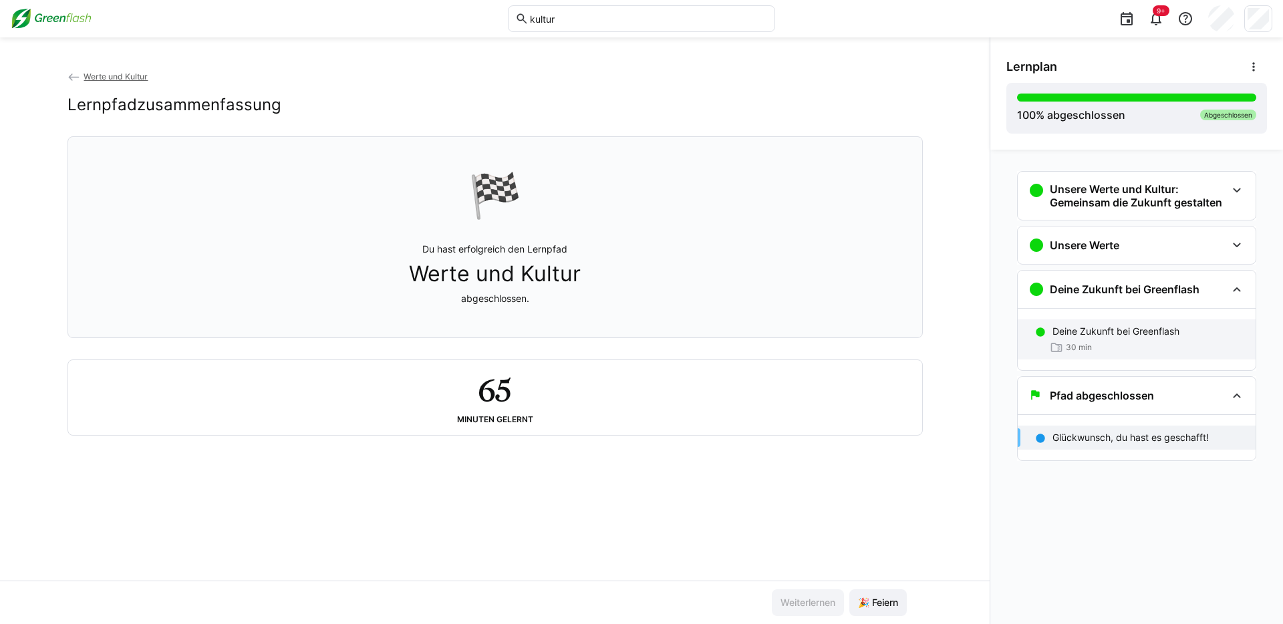
click at [1114, 323] on div "Deine Zukunft bei Greenflash 30 min" at bounding box center [1137, 340] width 238 height 40
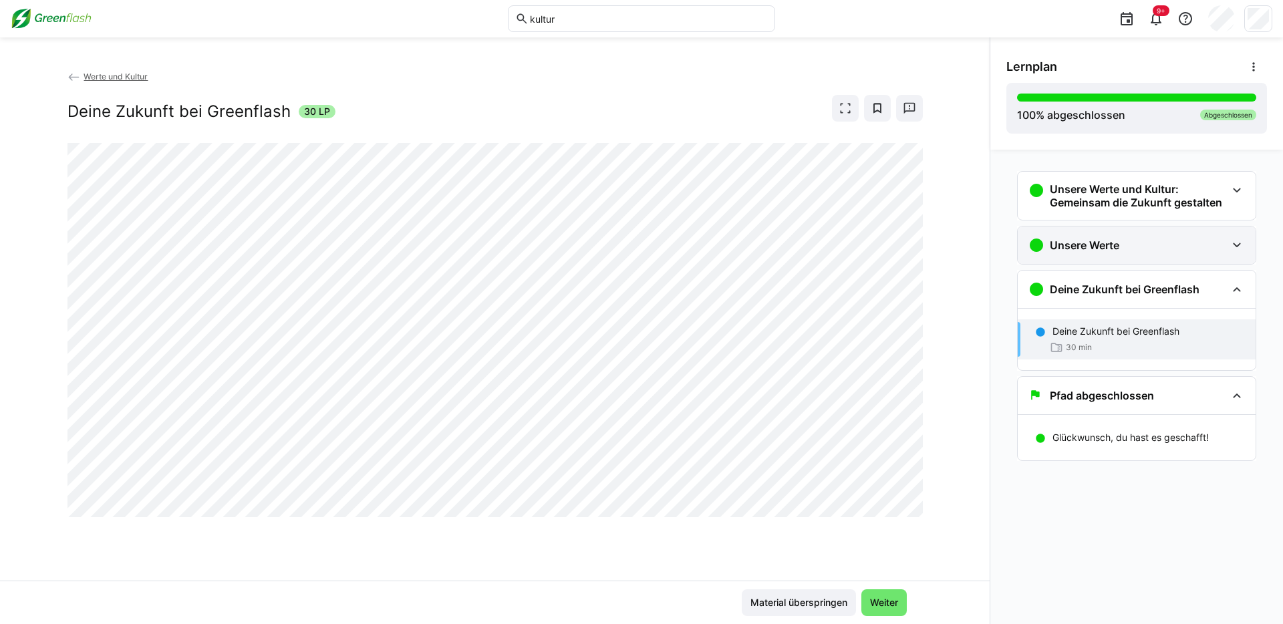
click at [1087, 245] on h3 "Unsere Werte" at bounding box center [1085, 245] width 70 height 13
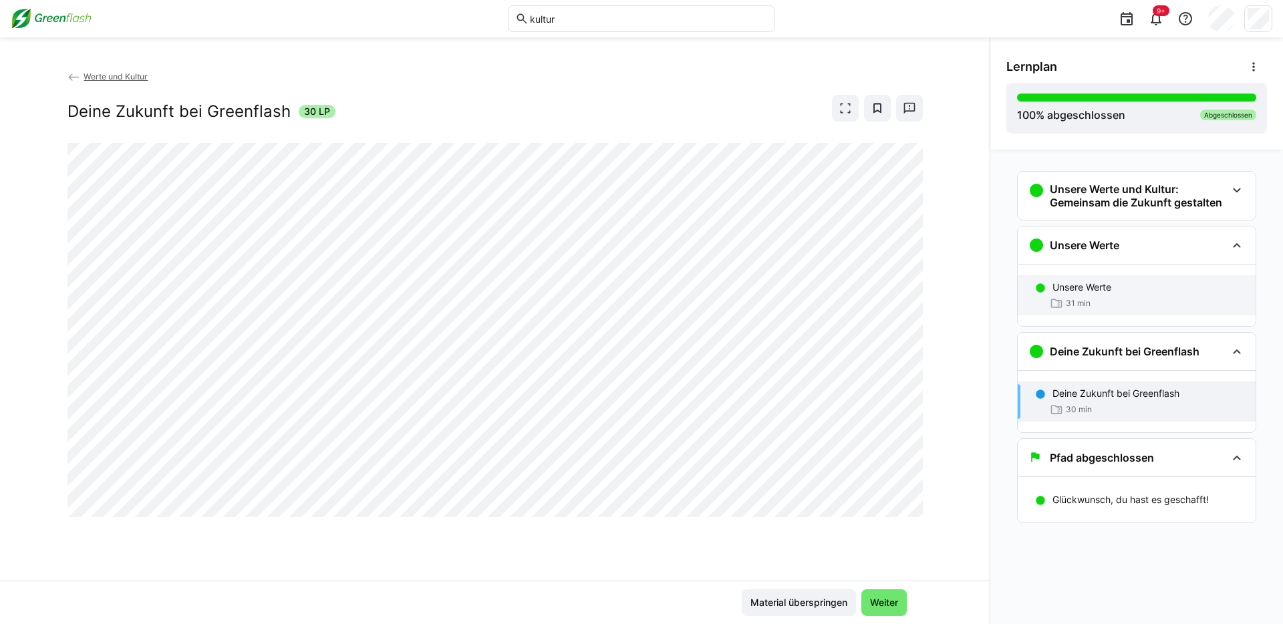
click at [1089, 292] on p "Unsere Werte" at bounding box center [1082, 287] width 59 height 13
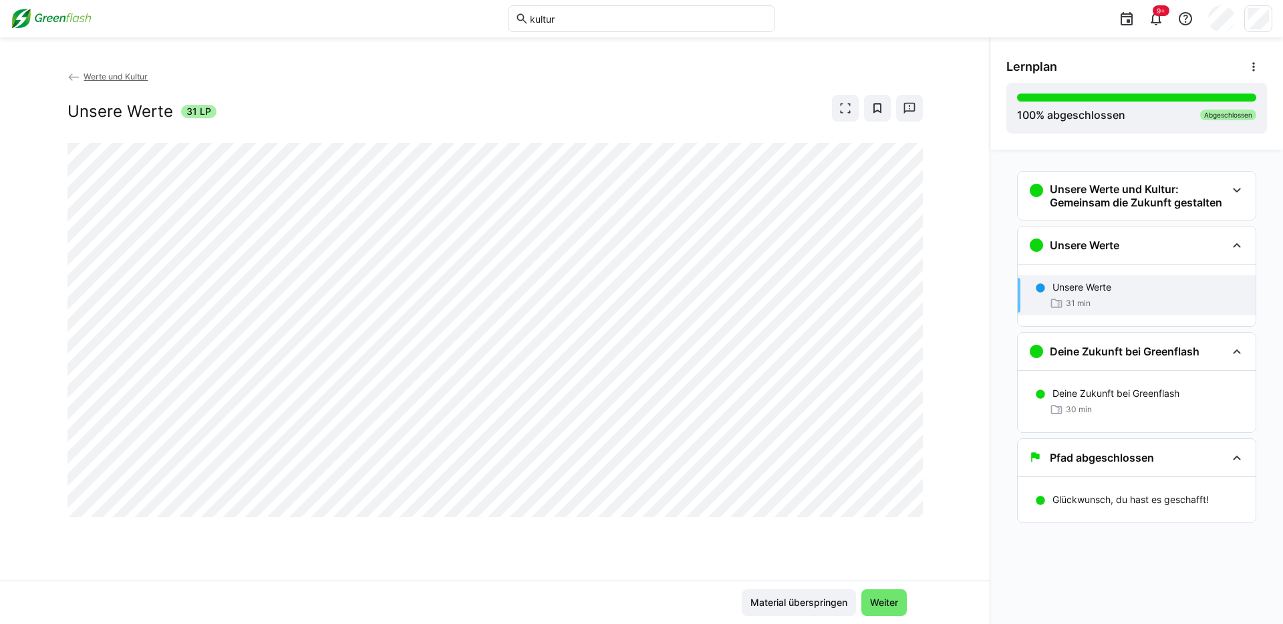
click at [432, 98] on div "Unsere Werte 31 LP" at bounding box center [496, 108] width 856 height 27
click at [586, 538] on div "Werte und Kultur Unsere Werte 31 LP" at bounding box center [495, 325] width 990 height 511
click at [588, 523] on div "Werte und Kultur Unsere Werte 31 LP" at bounding box center [495, 325] width 990 height 511
click at [420, 97] on div "Unsere Werte 31 LP" at bounding box center [496, 108] width 856 height 27
click at [1253, 70] on eds-icon at bounding box center [1253, 66] width 13 height 13
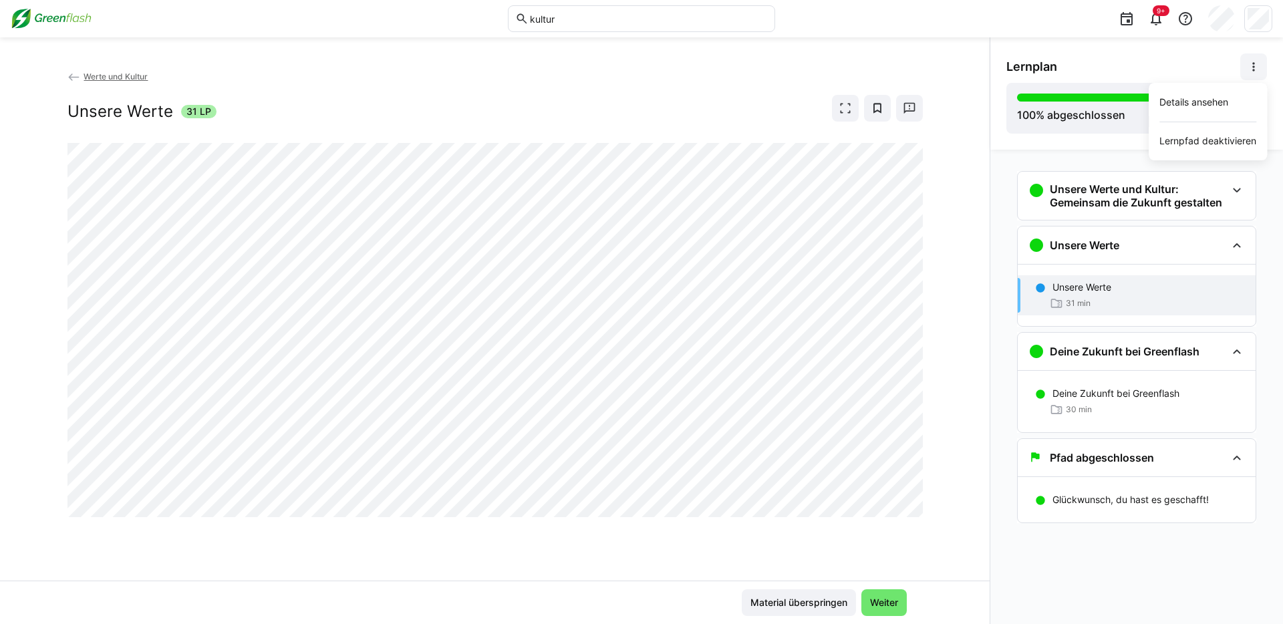
click at [971, 174] on div "Werte und Kultur Unsere Werte 31 LP" at bounding box center [495, 325] width 990 height 511
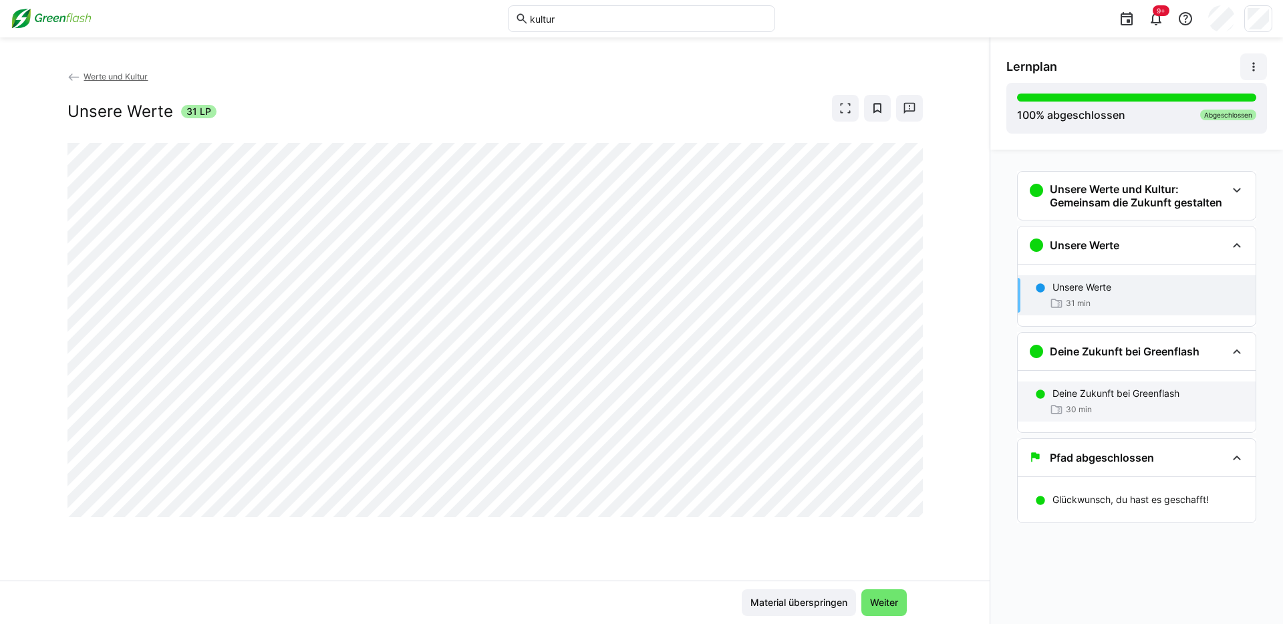
click at [1129, 401] on div "Deine Zukunft bei Greenflash 30 min" at bounding box center [1137, 402] width 238 height 40
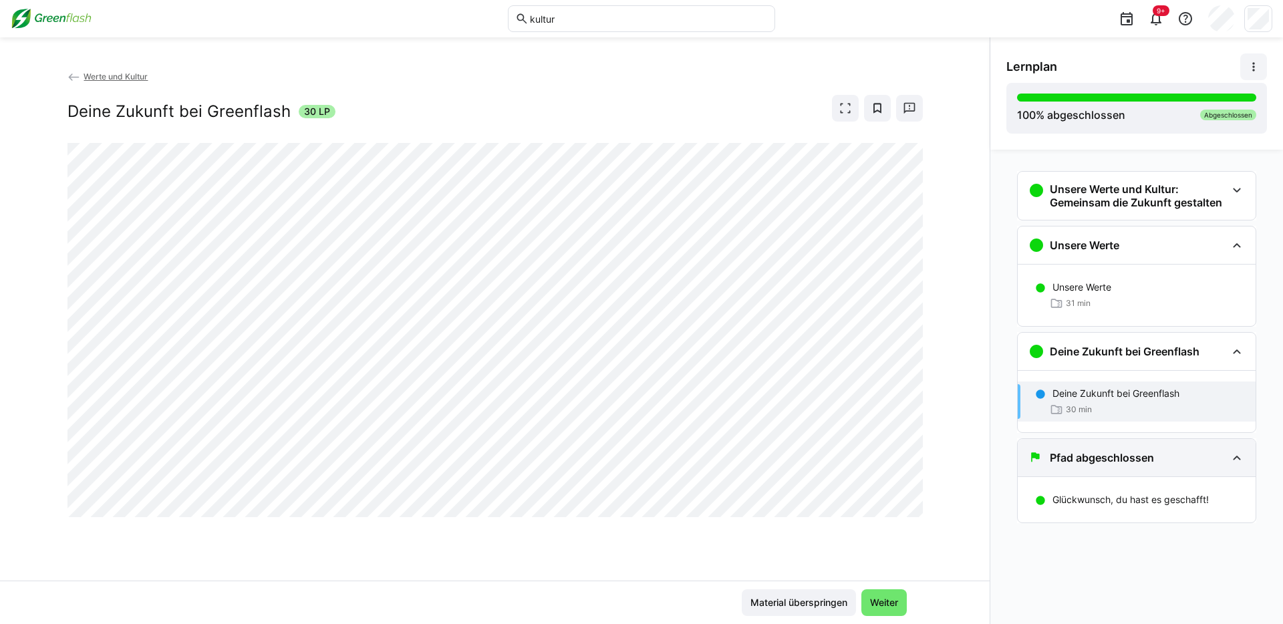
click at [1102, 456] on h3 "Pfad abgeschlossen" at bounding box center [1102, 457] width 104 height 13
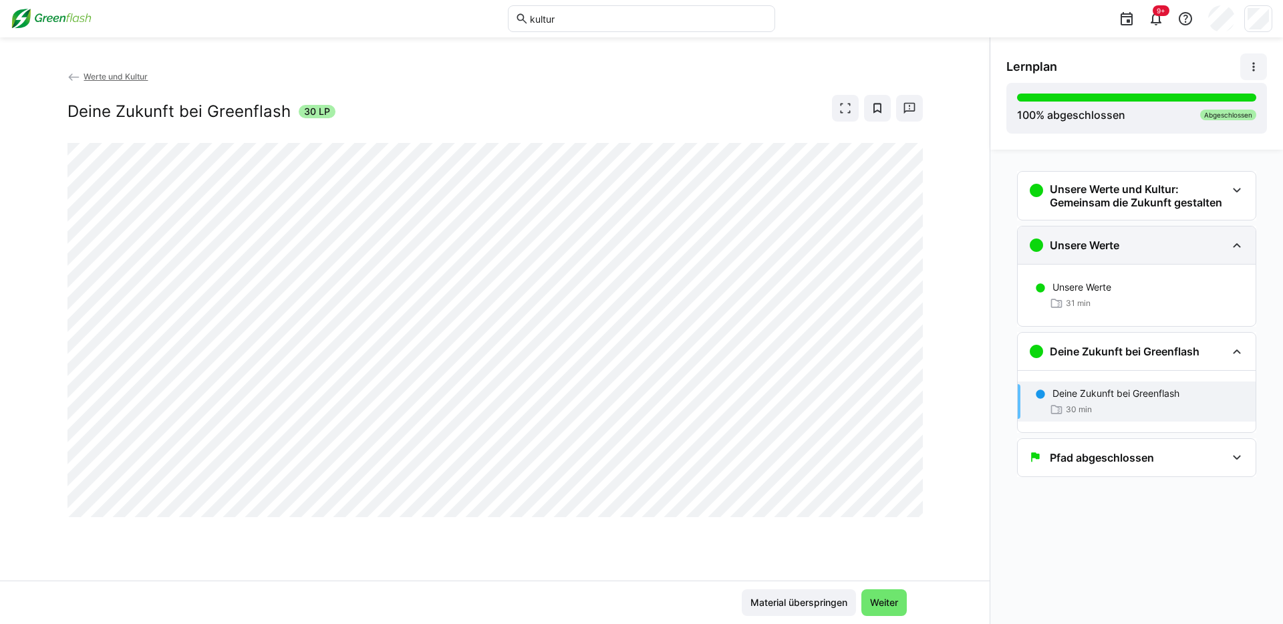
click at [1080, 243] on h3 "Unsere Werte" at bounding box center [1085, 245] width 70 height 13
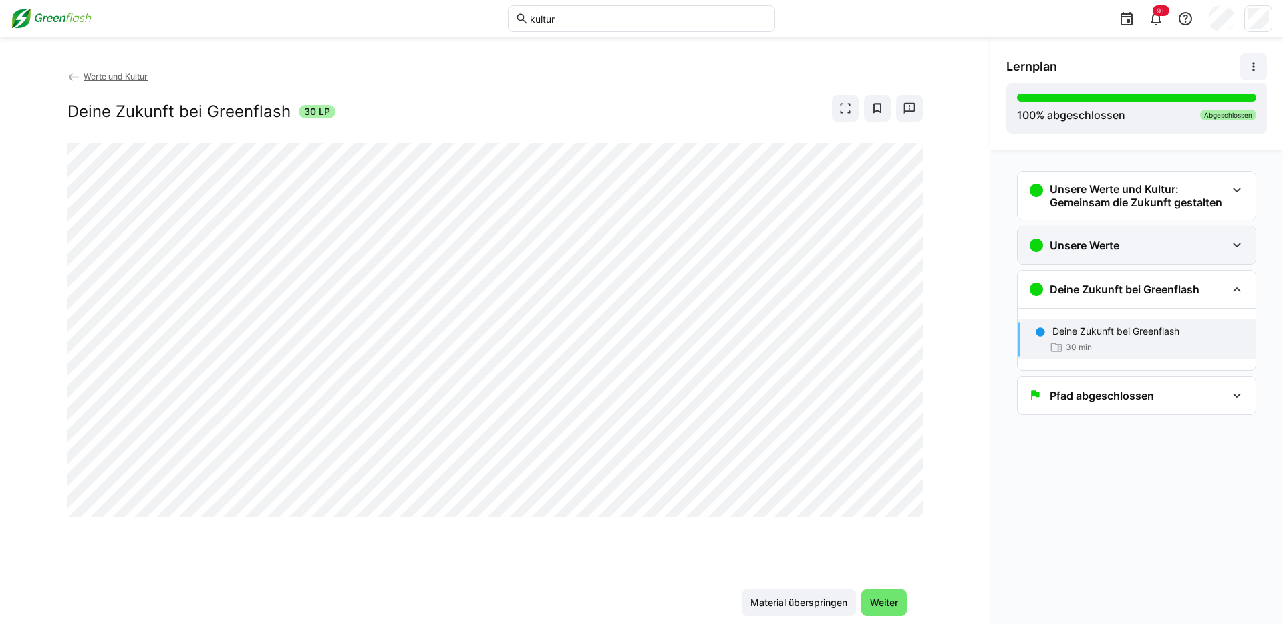
click at [1081, 250] on h3 "Unsere Werte" at bounding box center [1085, 245] width 70 height 13
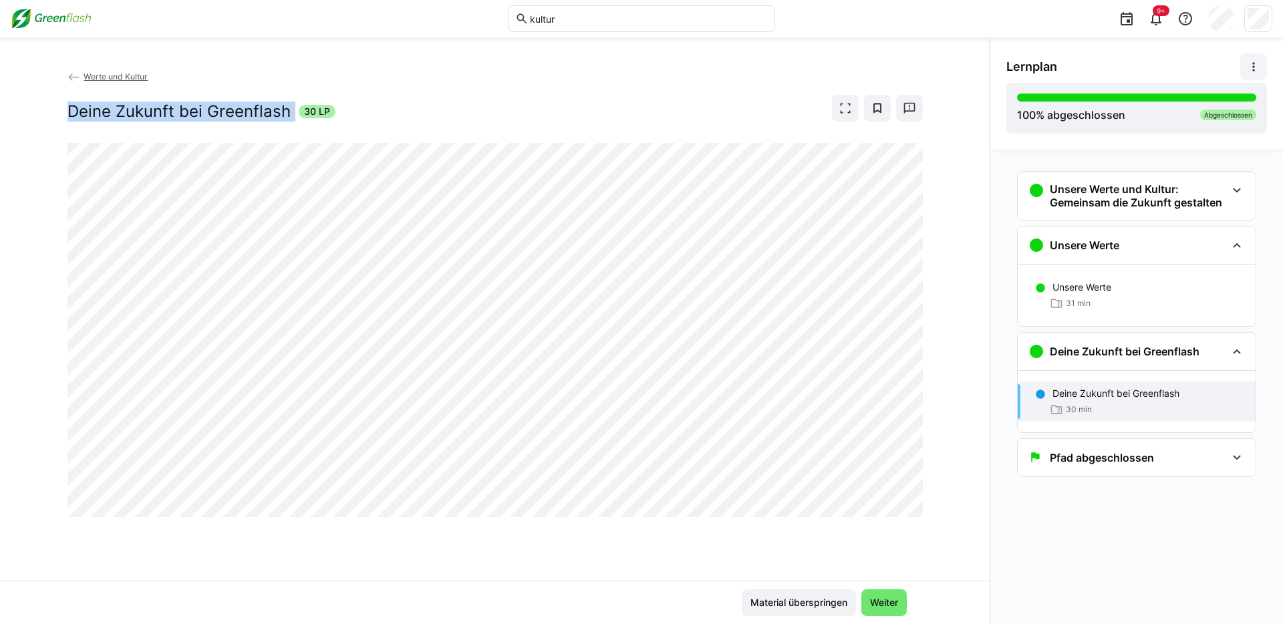
drag, startPoint x: 76, startPoint y: 107, endPoint x: 292, endPoint y: 114, distance: 216.0
click at [292, 114] on div "Deine Zukunft bei Greenflash 30 LP" at bounding box center [202, 112] width 268 height 20
copy h2 "Deine Zukunft bei Greenflash"
click at [586, 109] on div "Deine Zukunft bei Greenflash 30 LP" at bounding box center [496, 108] width 856 height 27
click at [70, 75] on eds-icon at bounding box center [74, 77] width 13 height 13
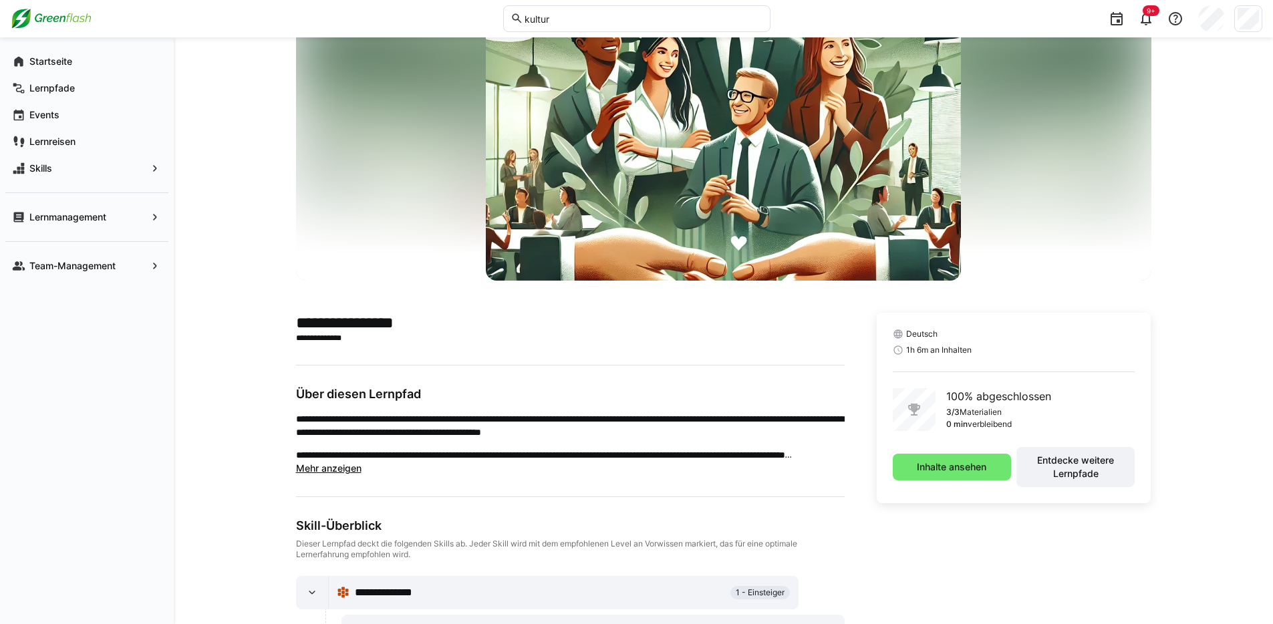
scroll to position [66, 0]
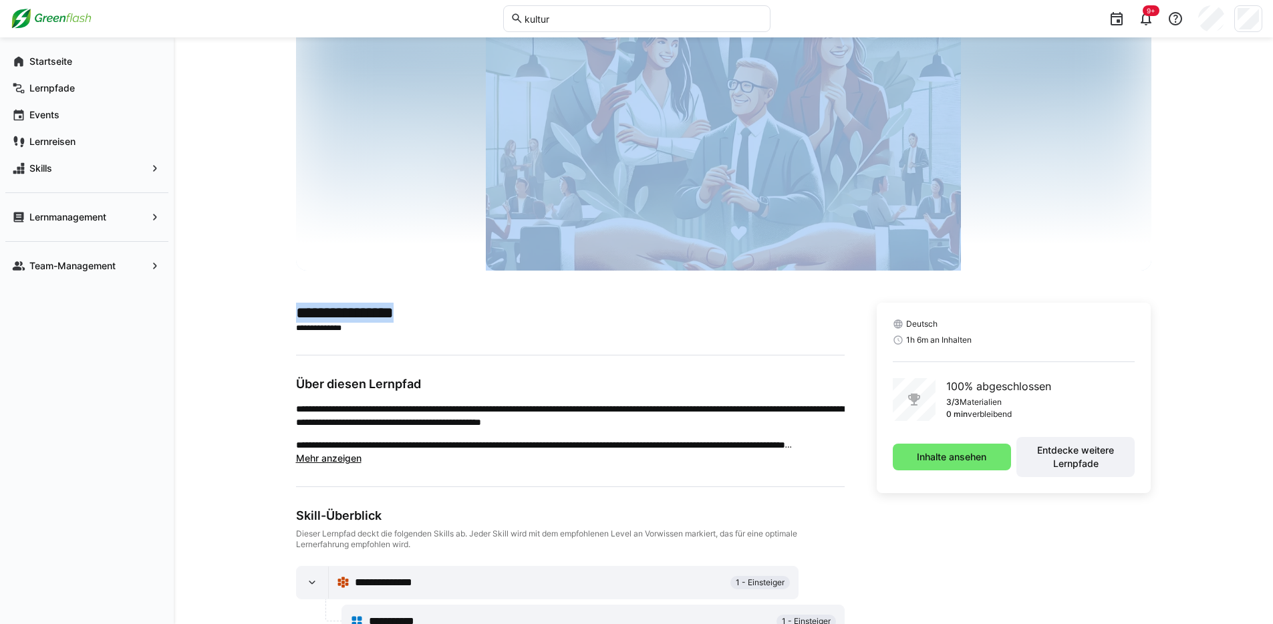
drag, startPoint x: 424, startPoint y: 313, endPoint x: 276, endPoint y: 309, distance: 148.5
click at [277, 309] on div "**********" at bounding box center [724, 399] width 1100 height 857
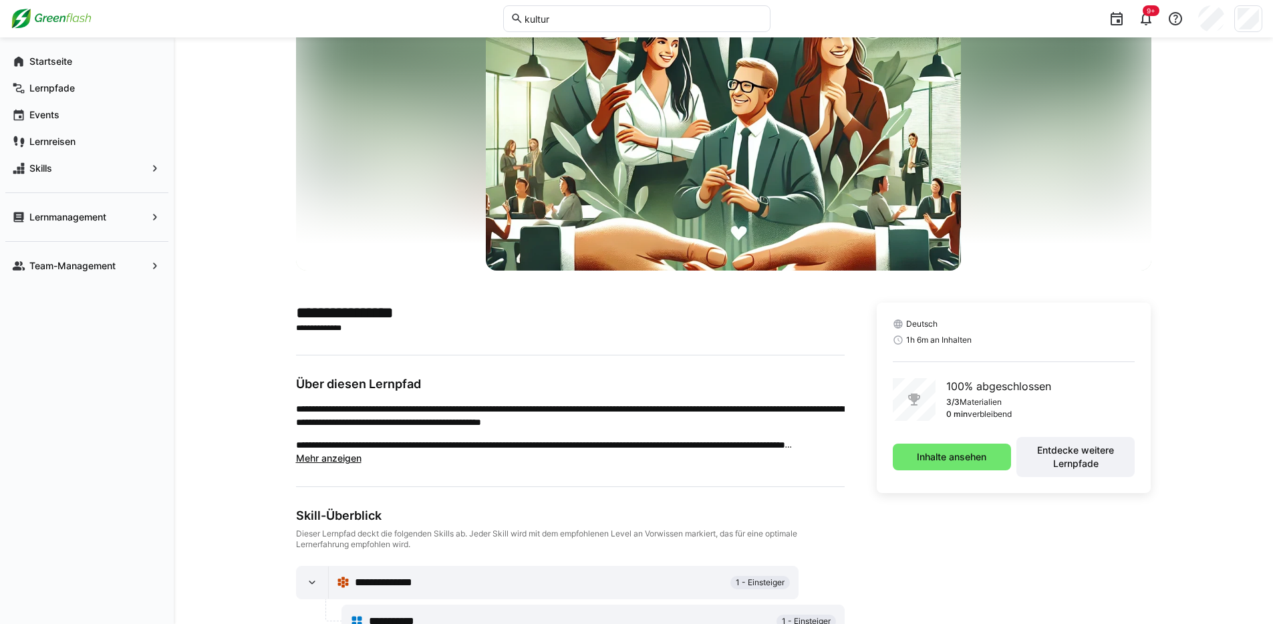
click at [475, 326] on p "**********" at bounding box center [570, 328] width 549 height 11
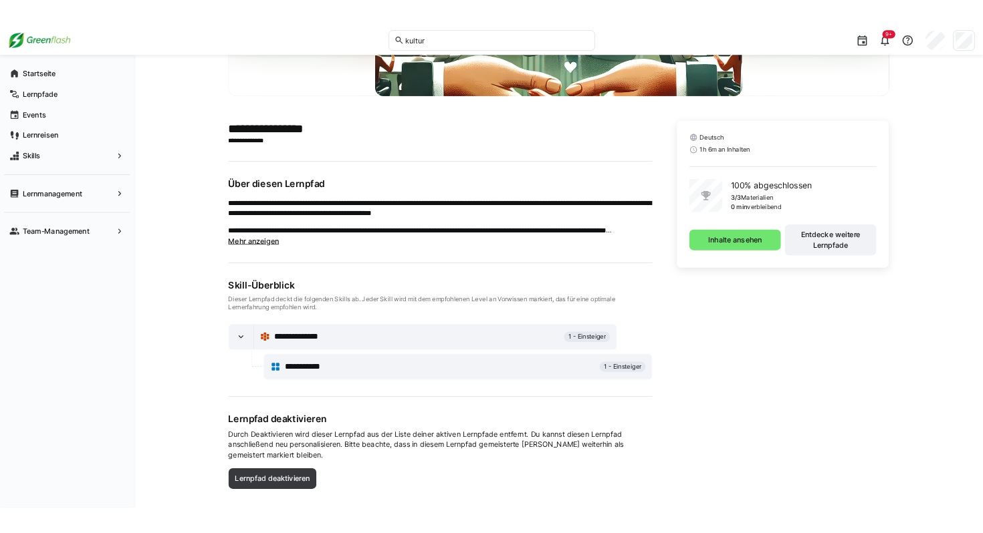
scroll to position [245, 0]
